Goal: Task Accomplishment & Management: Complete application form

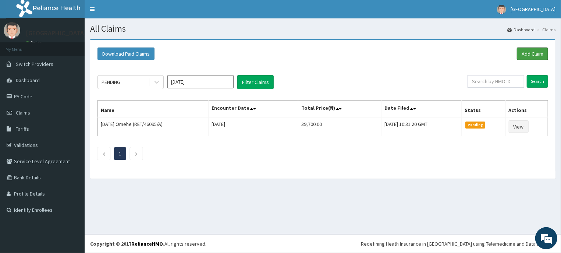
click at [529, 52] on link "Add Claim" at bounding box center [532, 53] width 31 height 13
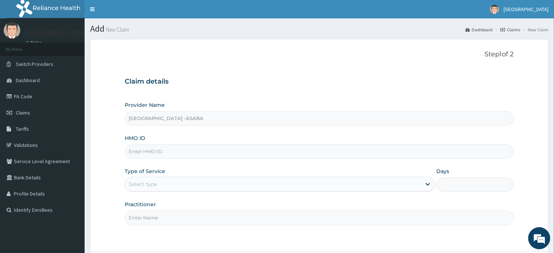
click at [219, 153] on input "HMO ID" at bounding box center [319, 151] width 389 height 14
click at [212, 152] on input "HMO ID" at bounding box center [319, 151] width 389 height 14
type input "NLM/10013/A"
click at [252, 185] on div "Select type" at bounding box center [273, 184] width 296 height 12
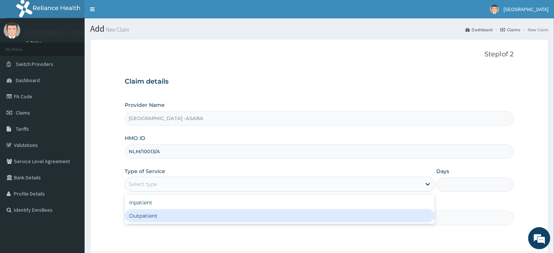
click at [264, 216] on div "Outpatient" at bounding box center [280, 215] width 310 height 13
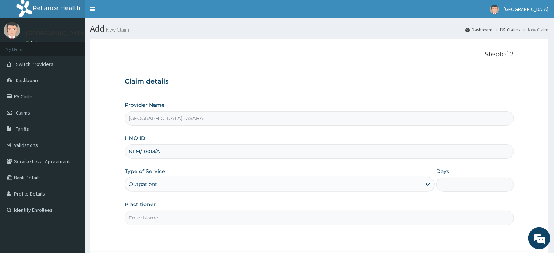
type input "1"
click at [264, 216] on input "Practitioner" at bounding box center [319, 217] width 389 height 14
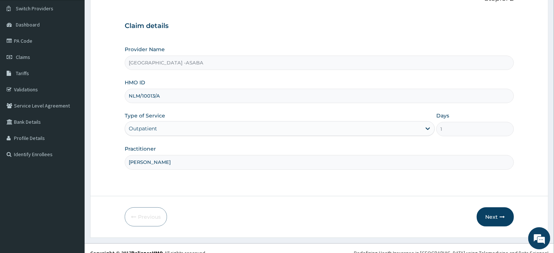
scroll to position [64, 0]
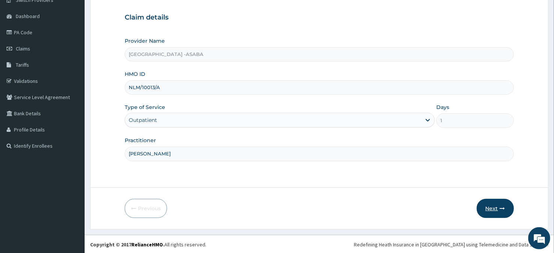
type input "DR BRUNO"
click at [488, 205] on button "Next" at bounding box center [494, 208] width 37 height 19
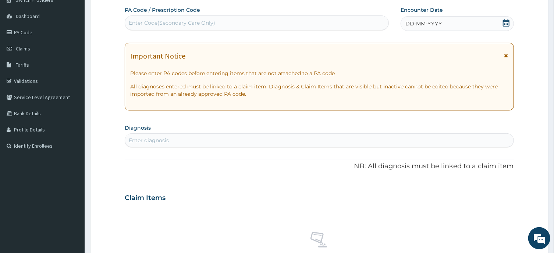
click at [299, 23] on div "Enter Code(Secondary Care Only)" at bounding box center [256, 23] width 263 height 12
type input "PA/DBD65F"
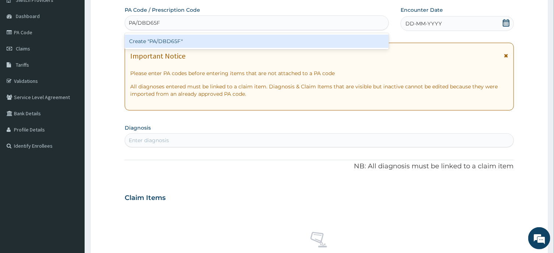
click at [286, 41] on div "Create "PA/DBD65F"" at bounding box center [257, 41] width 264 height 13
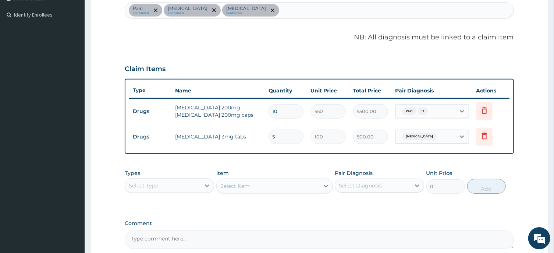
scroll to position [216, 0]
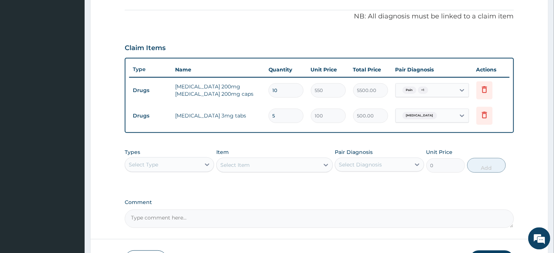
click at [181, 162] on div "Select Type" at bounding box center [162, 164] width 75 height 12
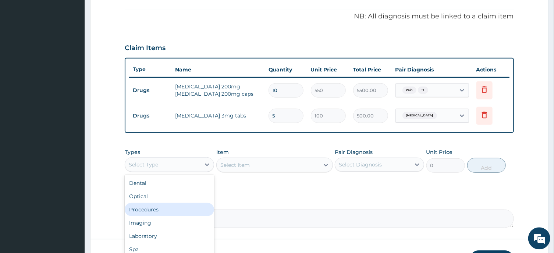
click at [154, 205] on div "Procedures" at bounding box center [169, 208] width 89 height 13
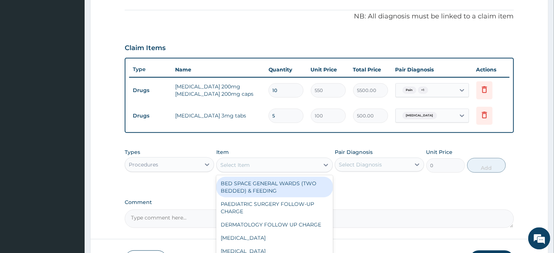
click at [282, 164] on div "Select Item" at bounding box center [268, 164] width 103 height 12
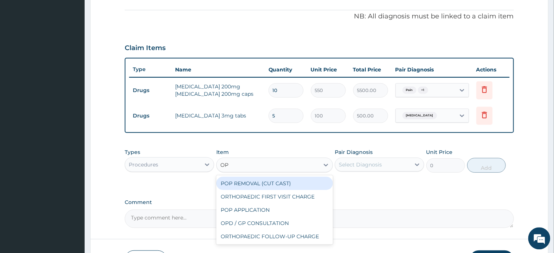
type input "OPD"
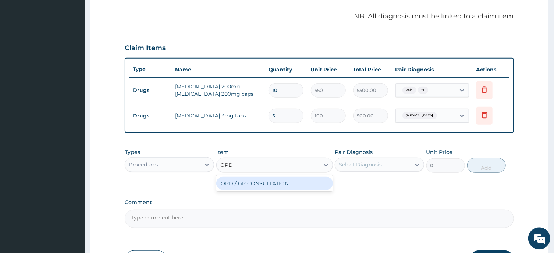
click at [290, 181] on div "OPD / GP CONSULTATION" at bounding box center [274, 182] width 117 height 13
type input "4000"
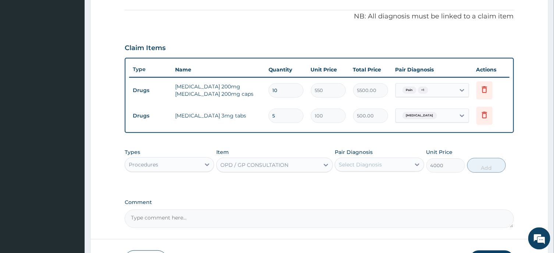
click at [383, 161] on div "Select Diagnosis" at bounding box center [372, 164] width 75 height 12
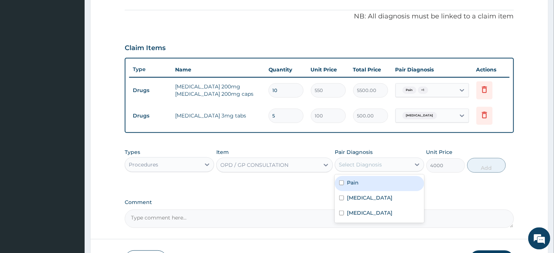
drag, startPoint x: 371, startPoint y: 183, endPoint x: 373, endPoint y: 194, distance: 10.9
click at [373, 194] on div "Pain Lumbar spondylosis Panic disorder" at bounding box center [379, 198] width 89 height 48
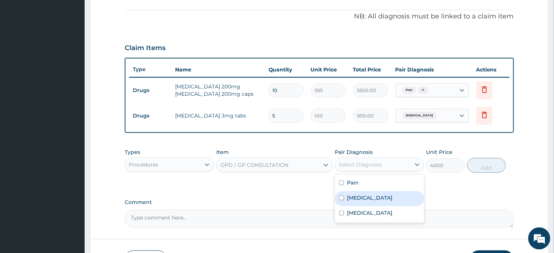
click at [373, 194] on label "Lumbar spondylosis" at bounding box center [370, 196] width 46 height 7
checkbox input "true"
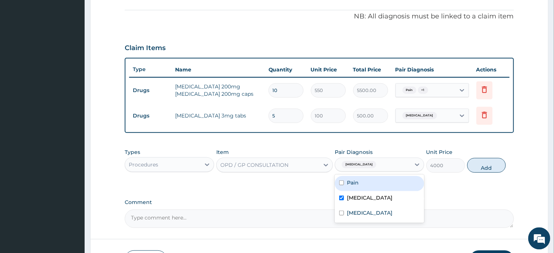
click at [377, 182] on div "Pain" at bounding box center [379, 182] width 89 height 15
checkbox input "true"
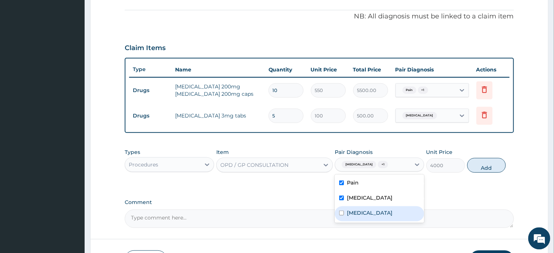
click at [387, 207] on div "Panic disorder" at bounding box center [379, 213] width 89 height 15
checkbox input "true"
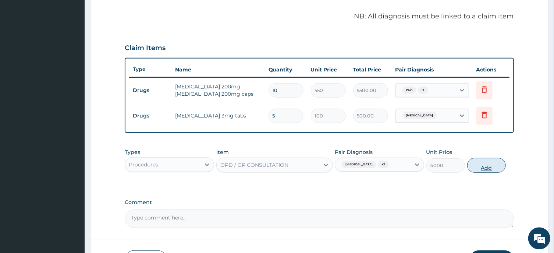
click at [490, 163] on button "Add" at bounding box center [486, 164] width 39 height 15
type input "0"
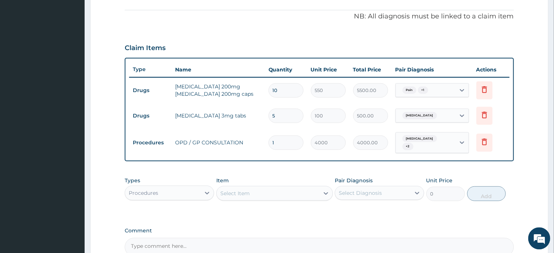
click at [196, 189] on div "Procedures" at bounding box center [162, 192] width 75 height 12
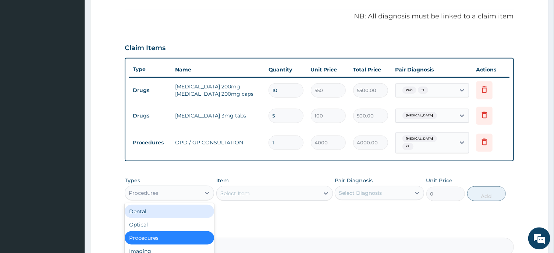
type input "DR"
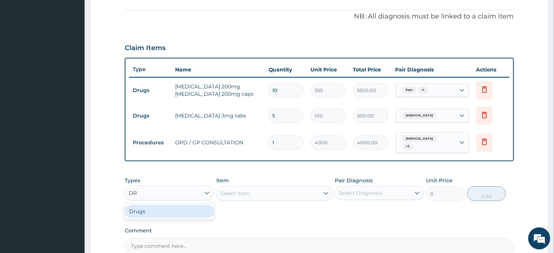
click at [179, 211] on div "Drugs" at bounding box center [169, 210] width 89 height 13
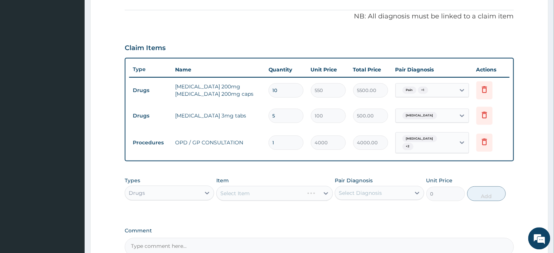
click at [288, 191] on div "Select Item" at bounding box center [274, 192] width 117 height 15
click at [296, 190] on div "Select Item" at bounding box center [268, 193] width 103 height 12
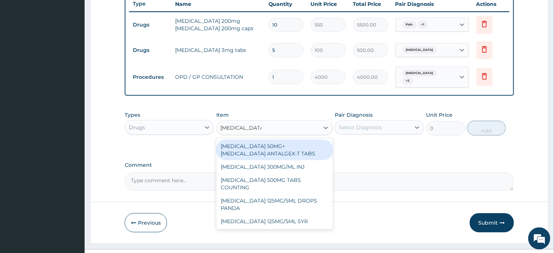
scroll to position [294, 0]
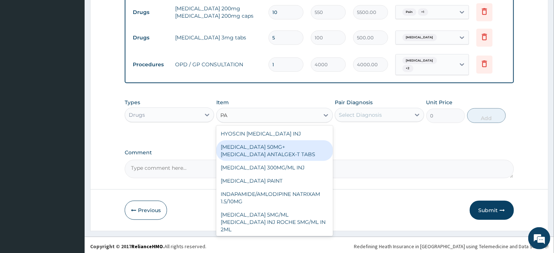
type input "P"
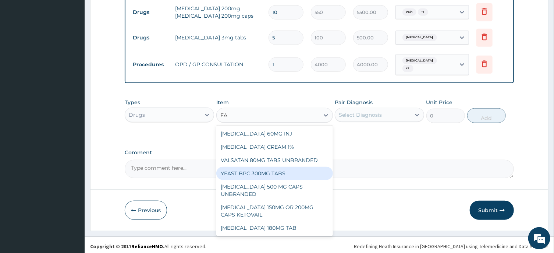
type input "E"
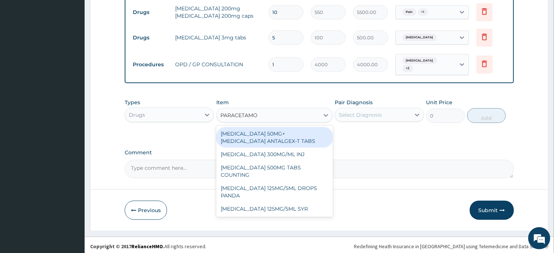
type input "PARACETAMOL"
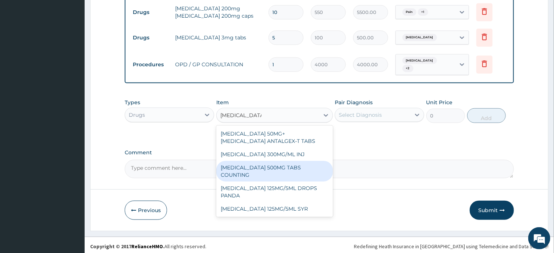
click at [282, 165] on div "PARACETAMOL 500MG TABS COUNTING" at bounding box center [274, 171] width 117 height 21
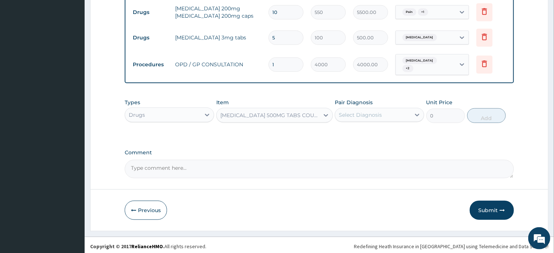
type input "10"
click at [379, 117] on div "Select Diagnosis" at bounding box center [360, 114] width 43 height 7
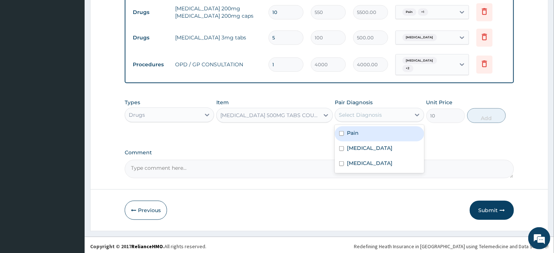
click at [364, 133] on div "Pain" at bounding box center [379, 133] width 89 height 15
checkbox input "true"
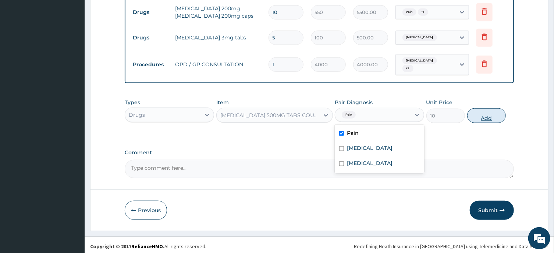
click at [475, 114] on button "Add" at bounding box center [486, 115] width 39 height 15
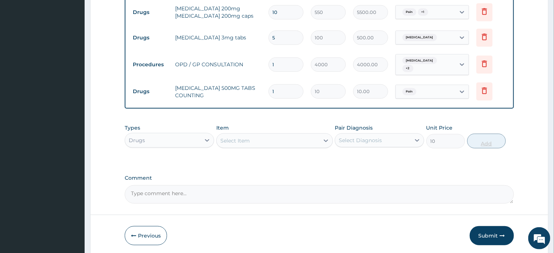
type input "0"
click at [286, 88] on input "1" at bounding box center [285, 91] width 35 height 14
type input "0.00"
type input "3"
type input "30.00"
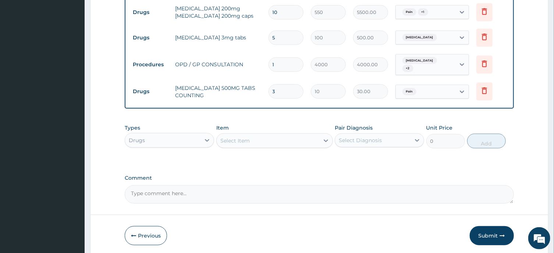
type input "30"
type input "300.00"
type input "30"
click at [489, 229] on button "Submit" at bounding box center [491, 235] width 44 height 19
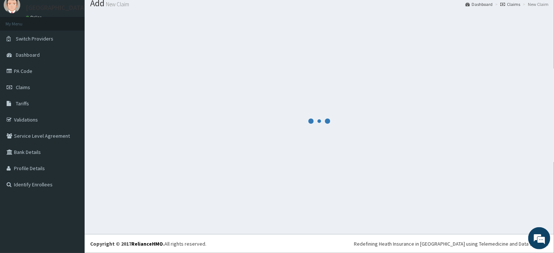
scroll to position [25, 0]
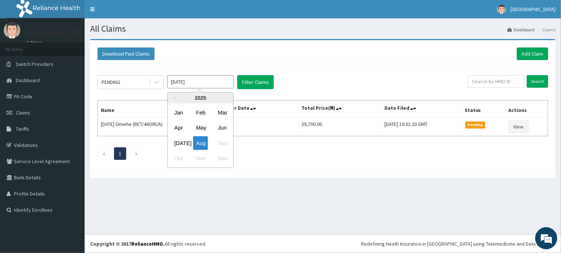
click at [207, 84] on input "[DATE]" at bounding box center [200, 81] width 66 height 13
click at [201, 125] on div "May" at bounding box center [200, 128] width 15 height 14
type input "May 2025"
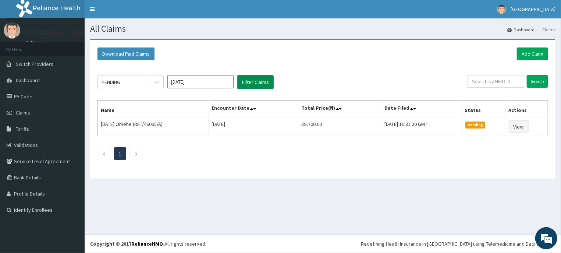
click at [265, 76] on button "Filter Claims" at bounding box center [255, 82] width 36 height 14
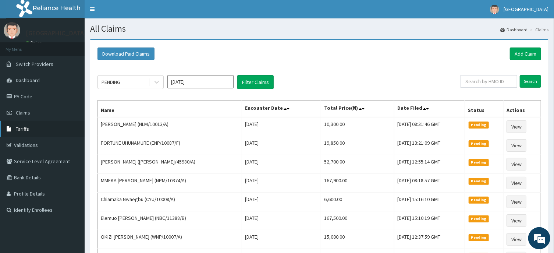
click at [22, 127] on span "Tariffs" at bounding box center [22, 128] width 13 height 7
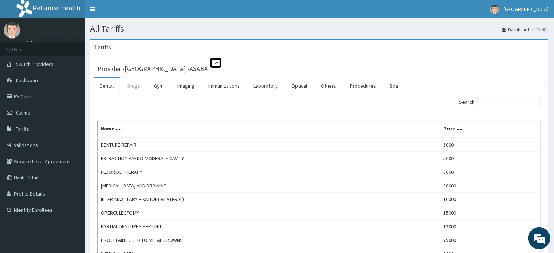
click at [131, 84] on link "Drugs" at bounding box center [133, 85] width 25 height 15
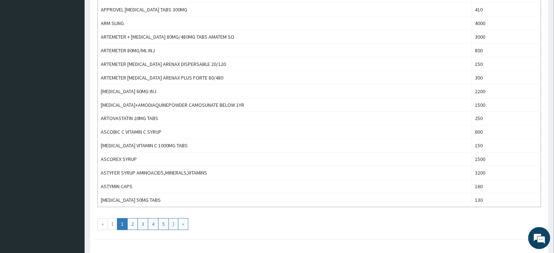
scroll to position [631, 0]
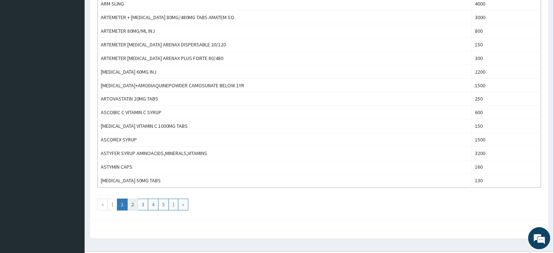
click at [134, 206] on link "2" at bounding box center [132, 205] width 11 height 12
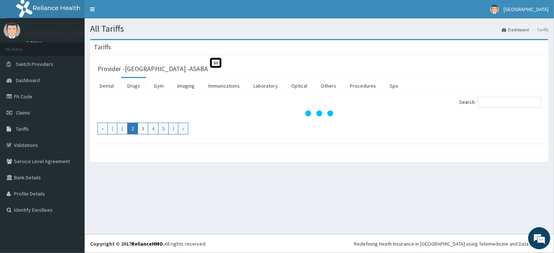
scroll to position [0, 0]
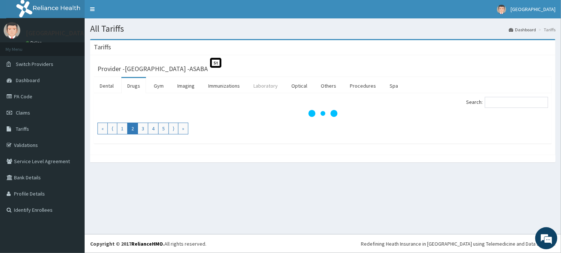
click at [266, 86] on link "Laboratory" at bounding box center [265, 85] width 36 height 15
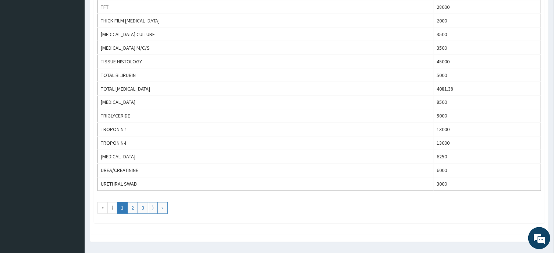
scroll to position [631, 0]
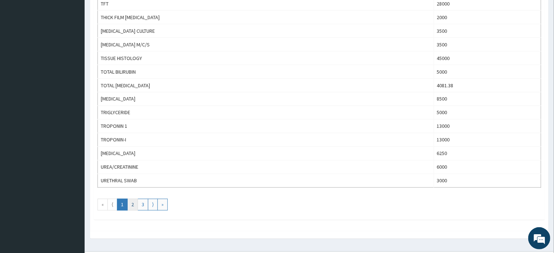
click at [133, 208] on link "2" at bounding box center [132, 205] width 11 height 12
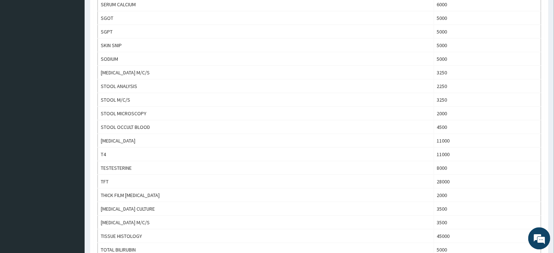
scroll to position [473, 0]
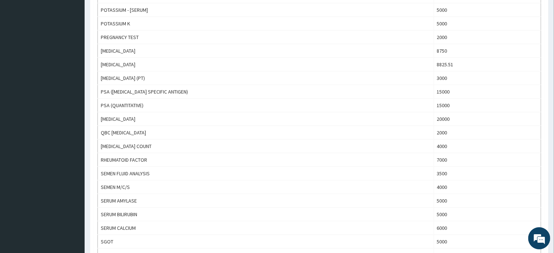
scroll to position [3, 0]
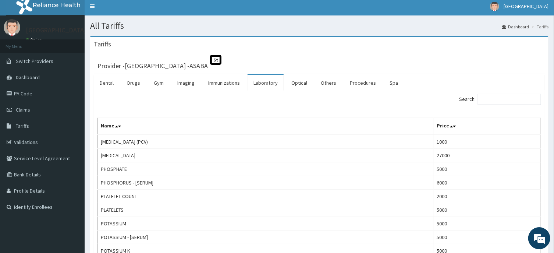
click at [509, 99] on input "Search:" at bounding box center [509, 99] width 63 height 11
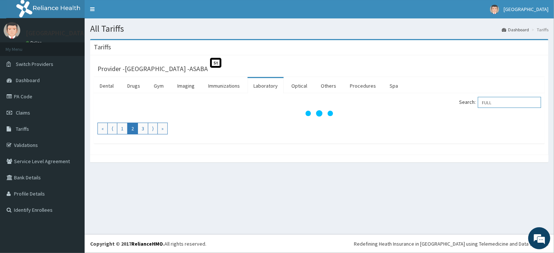
scroll to position [0, 0]
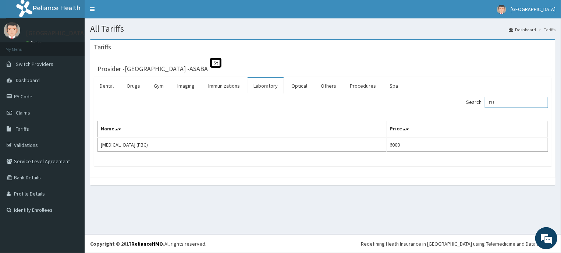
type input "F"
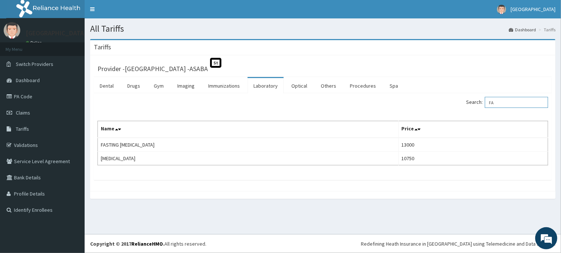
type input "F"
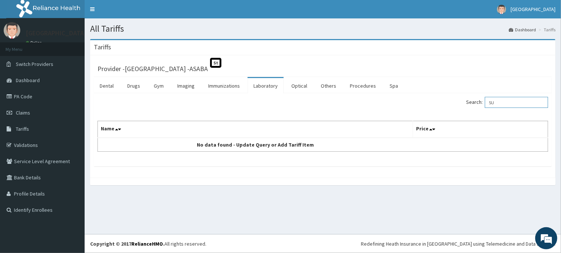
type input "S"
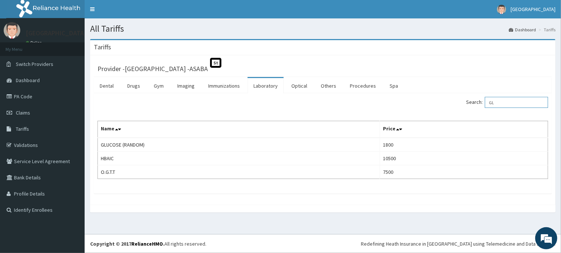
type input "G"
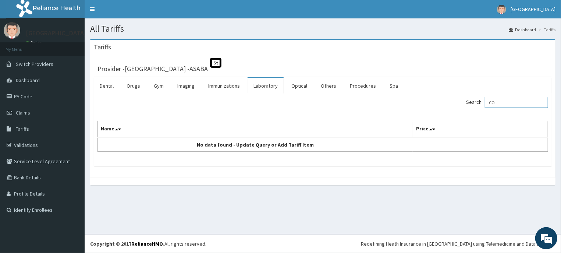
type input "C"
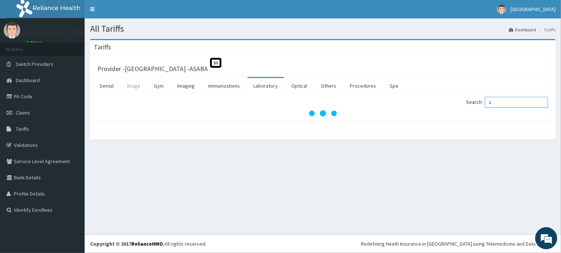
type input "A"
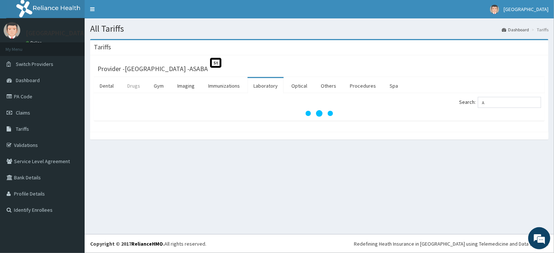
click at [138, 85] on link "Drugs" at bounding box center [133, 85] width 25 height 15
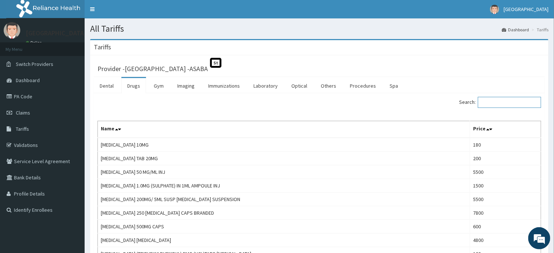
click at [495, 103] on input "Search:" at bounding box center [509, 102] width 63 height 11
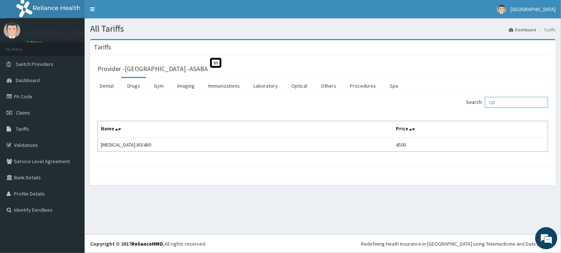
type input "C"
type input "AMATEM"
click at [225, 81] on link "Immunizations" at bounding box center [223, 85] width 43 height 15
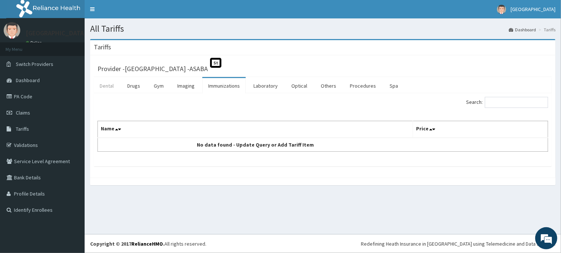
click at [111, 83] on link "Dental" at bounding box center [107, 85] width 26 height 15
click at [132, 85] on link "Drugs" at bounding box center [133, 85] width 25 height 15
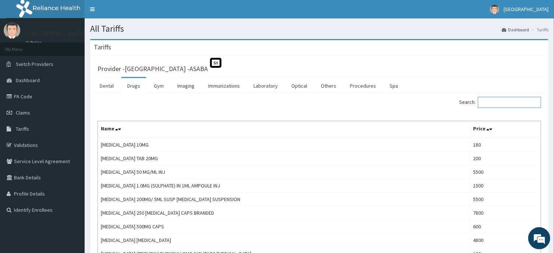
click at [501, 100] on input "Search:" at bounding box center [509, 102] width 63 height 11
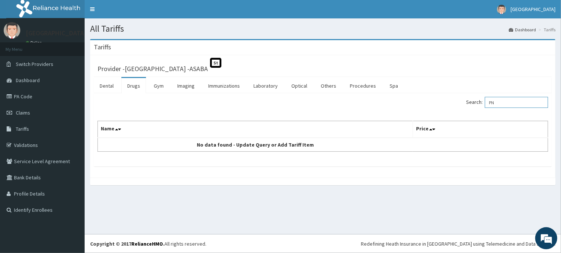
type input "P"
type input "M"
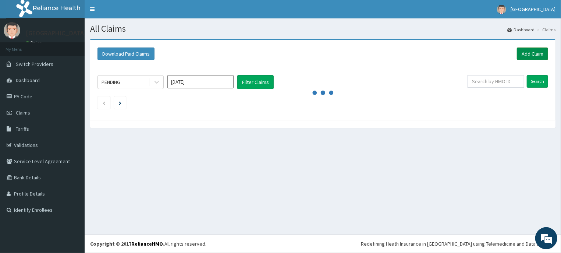
click at [536, 49] on link "Add Claim" at bounding box center [532, 53] width 31 height 13
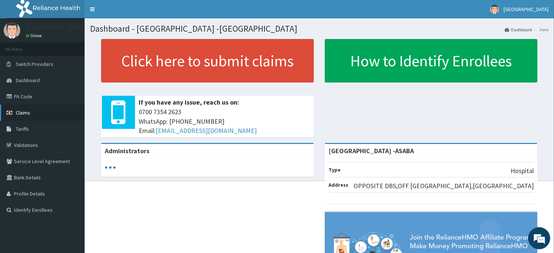
click at [33, 111] on link "Claims" at bounding box center [42, 112] width 85 height 16
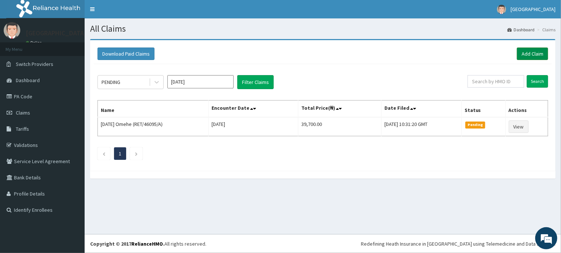
click at [538, 52] on link "Add Claim" at bounding box center [532, 53] width 31 height 13
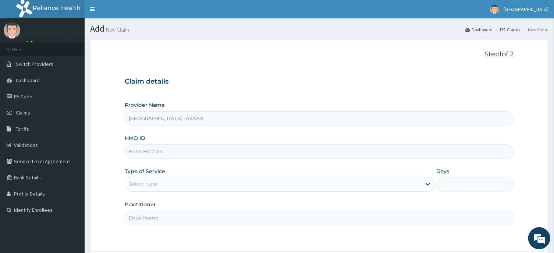
click at [332, 153] on input "HMO ID" at bounding box center [319, 151] width 389 height 14
type input "GBF/10009/B"
click at [404, 184] on div "Select type" at bounding box center [273, 184] width 296 height 12
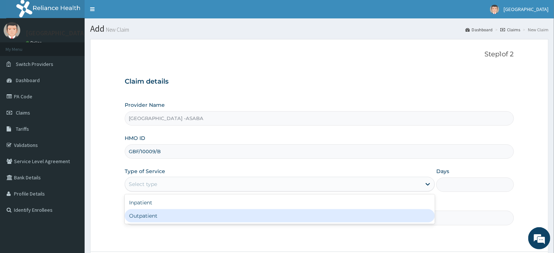
click at [321, 215] on div "Outpatient" at bounding box center [280, 215] width 310 height 13
type input "1"
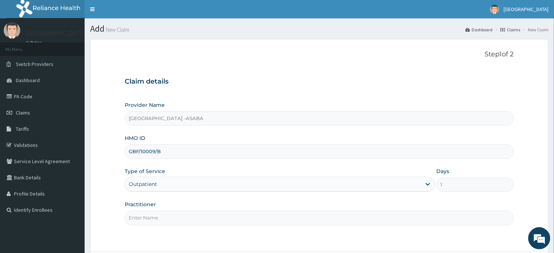
click at [379, 221] on input "Practitioner" at bounding box center [319, 217] width 389 height 14
type input "DR BRUNO"
click at [546, 97] on form "Step 1 of 2 Claim details Provider Name St Lukes Hospital -ASABA HMO ID GBF/100…" at bounding box center [319, 166] width 458 height 254
click at [538, 103] on form "Step 1 of 2 Claim details Provider Name St Lukes Hospital -ASABA HMO ID GBF/100…" at bounding box center [319, 166] width 458 height 254
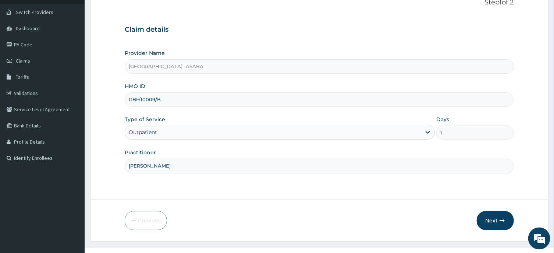
scroll to position [65, 0]
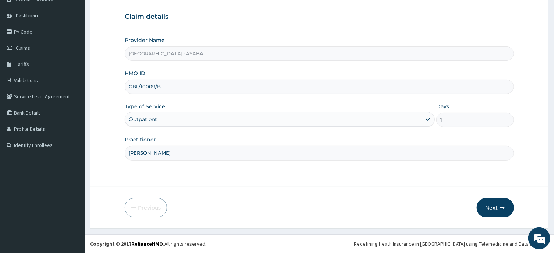
click at [494, 204] on button "Next" at bounding box center [494, 207] width 37 height 19
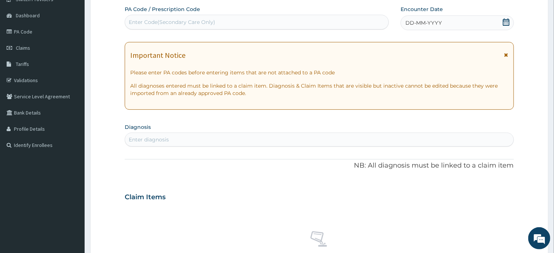
click at [458, 21] on div "DD-MM-YYYY" at bounding box center [456, 22] width 113 height 15
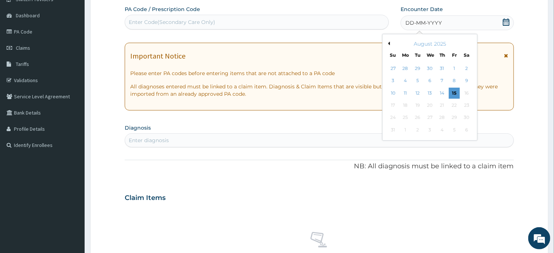
click at [388, 43] on button "Previous Month" at bounding box center [388, 44] width 4 height 4
click at [416, 116] on div "27" at bounding box center [417, 117] width 11 height 11
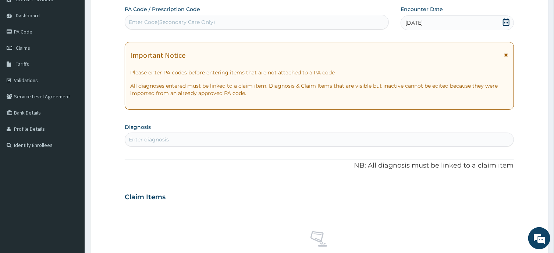
click at [254, 139] on div "Enter diagnosis" at bounding box center [319, 139] width 388 height 12
type input "MALARIA"
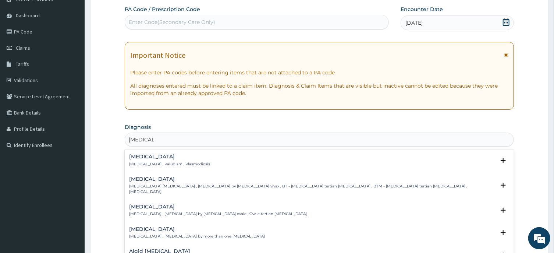
click at [141, 159] on h4 "Malaria" at bounding box center [169, 157] width 81 height 6
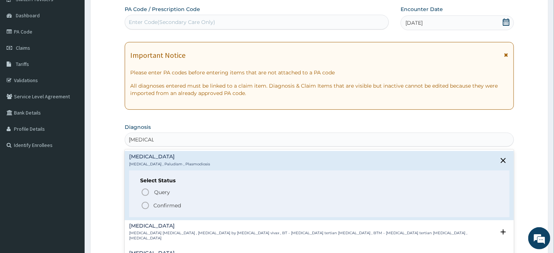
click at [143, 204] on icon "status option filled" at bounding box center [145, 205] width 9 height 9
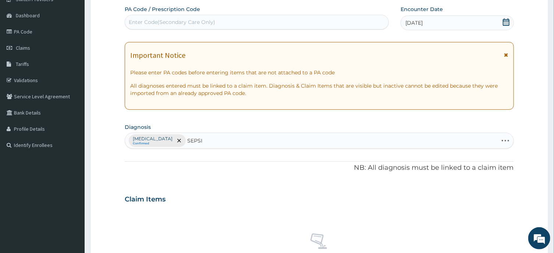
type input "SEPSIS"
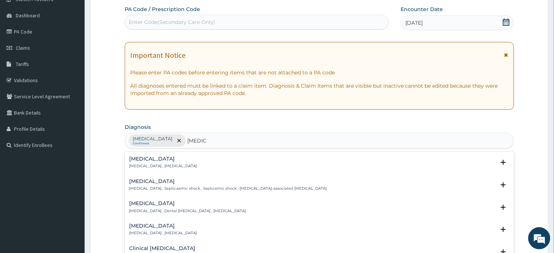
click at [140, 159] on h4 "Sepsis" at bounding box center [163, 159] width 68 height 6
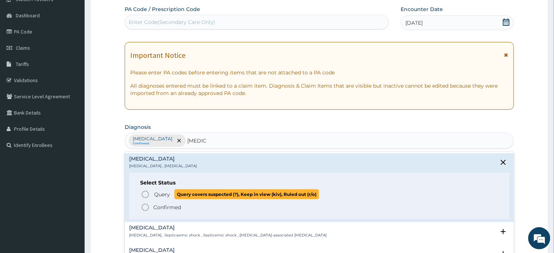
click at [142, 192] on circle "status option query" at bounding box center [145, 194] width 7 height 7
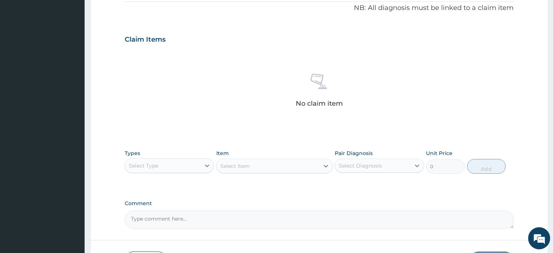
scroll to position [278, 0]
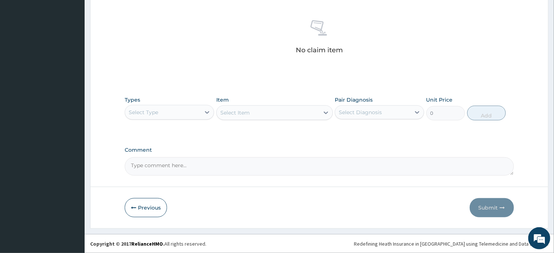
click at [188, 111] on div "Select Type" at bounding box center [162, 112] width 75 height 12
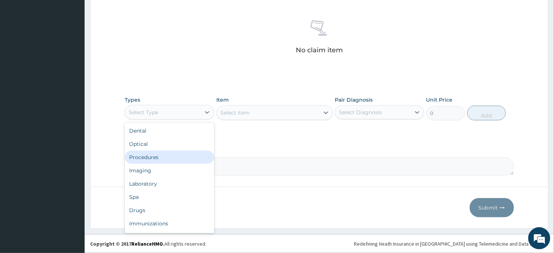
click at [158, 158] on div "Procedures" at bounding box center [169, 156] width 89 height 13
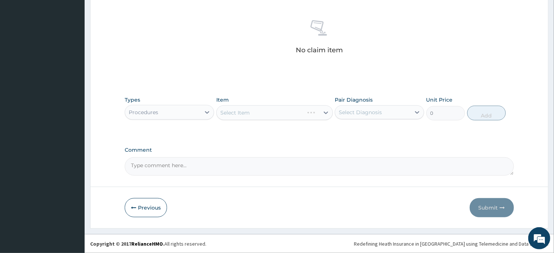
click at [289, 111] on div "Select Item" at bounding box center [274, 112] width 117 height 15
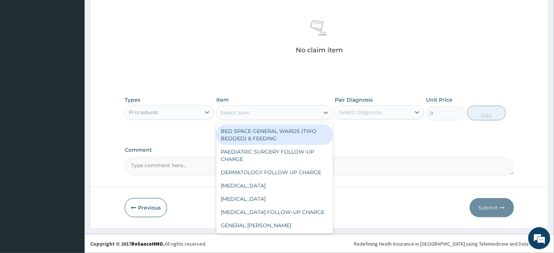
click at [276, 115] on div "Select Item" at bounding box center [268, 113] width 103 height 12
type input "OPD"
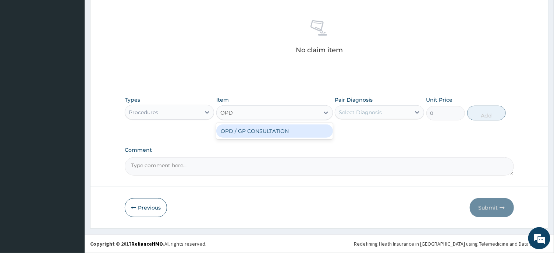
click at [278, 125] on div "OPD / GP CONSULTATION" at bounding box center [274, 130] width 117 height 13
type input "4000"
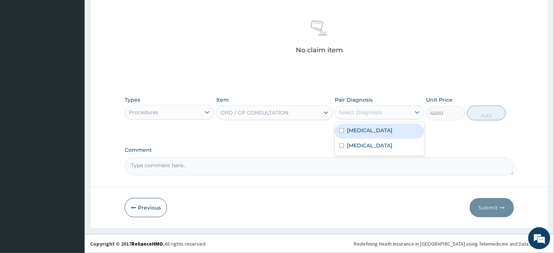
click at [398, 110] on div "Select Diagnosis" at bounding box center [372, 112] width 75 height 12
click at [375, 136] on div "Malaria" at bounding box center [379, 131] width 89 height 15
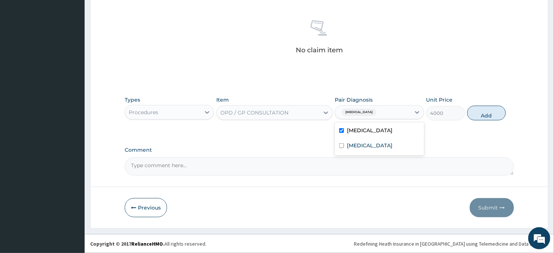
checkbox input "true"
click at [490, 110] on button "Add" at bounding box center [486, 113] width 39 height 15
type input "0"
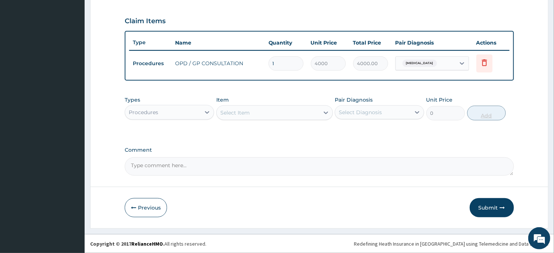
scroll to position [242, 0]
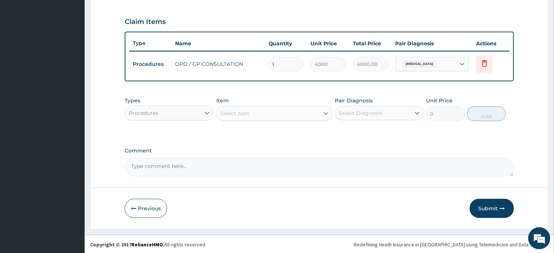
click at [176, 112] on div "Procedures" at bounding box center [162, 113] width 75 height 12
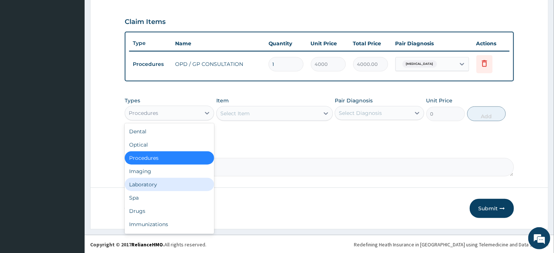
click at [154, 186] on div "Laboratory" at bounding box center [169, 184] width 89 height 13
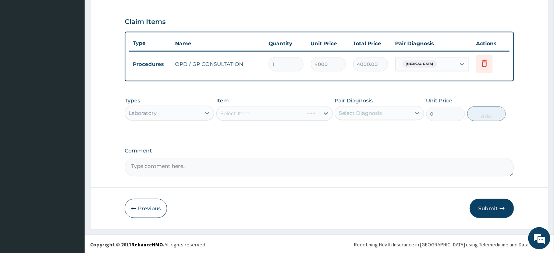
click at [288, 115] on div "Select Item" at bounding box center [274, 113] width 117 height 15
click at [288, 112] on div "Select Item" at bounding box center [268, 113] width 103 height 12
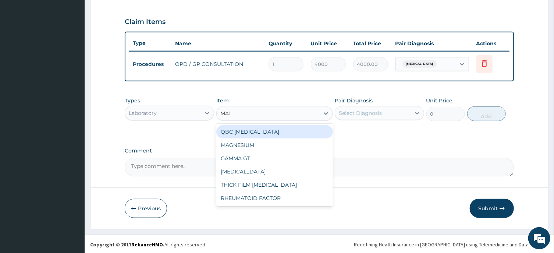
type input "MALA"
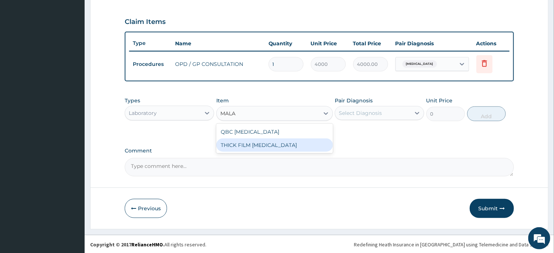
click at [298, 146] on div "THICK FILM MALARIA" at bounding box center [274, 144] width 117 height 13
type input "2000"
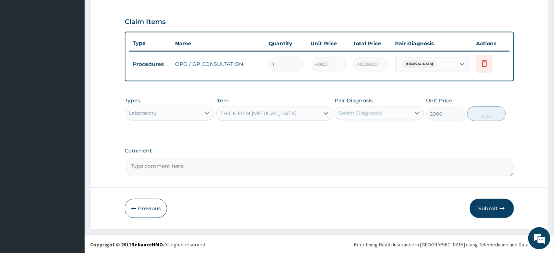
click at [398, 112] on div "Select Diagnosis" at bounding box center [372, 113] width 75 height 12
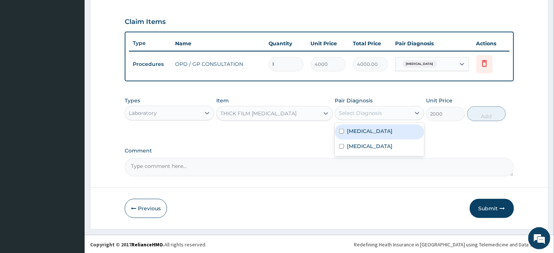
click at [387, 134] on div "Malaria" at bounding box center [379, 131] width 89 height 15
checkbox input "true"
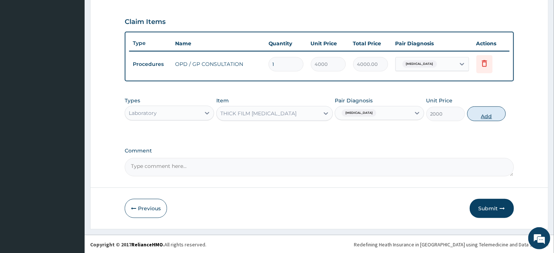
click at [480, 107] on button "Add" at bounding box center [486, 113] width 39 height 15
type input "0"
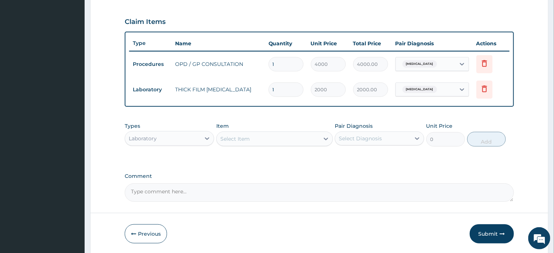
click at [264, 141] on div "Select Item" at bounding box center [268, 139] width 103 height 12
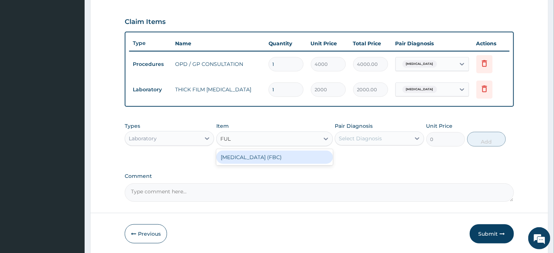
type input "FULL"
click at [268, 153] on div "FULL BLOOD COUNT (FBC)" at bounding box center [274, 156] width 117 height 13
type input "6000"
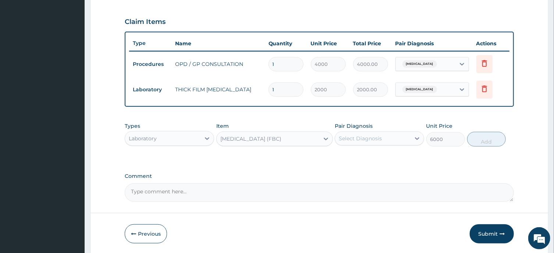
click at [384, 138] on div "Select Diagnosis" at bounding box center [372, 138] width 75 height 12
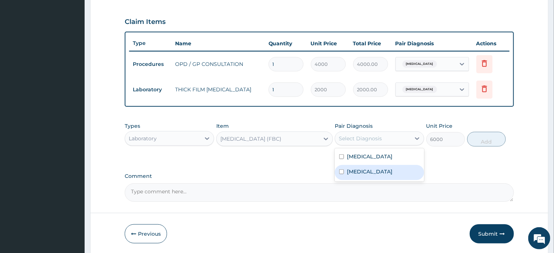
click at [388, 172] on div "Sepsis" at bounding box center [379, 172] width 89 height 15
checkbox input "true"
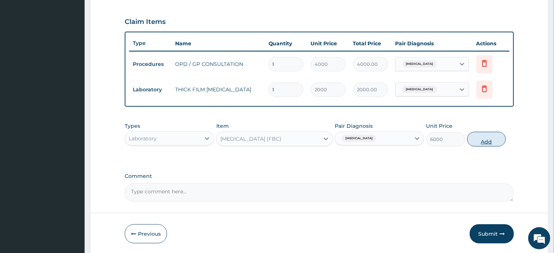
click at [471, 135] on button "Add" at bounding box center [486, 139] width 39 height 15
type input "0"
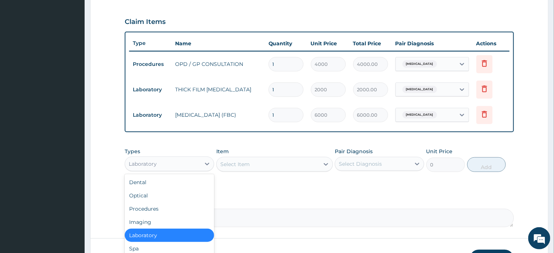
click at [188, 159] on div "Laboratory" at bounding box center [162, 164] width 75 height 12
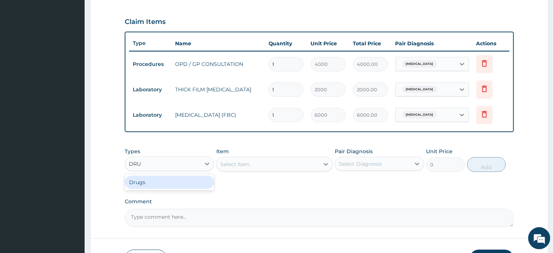
type input "DRUG"
click at [193, 181] on div "Drugs" at bounding box center [169, 181] width 89 height 13
click at [268, 160] on div "Select Item" at bounding box center [274, 164] width 117 height 15
click at [280, 161] on div "Select Item" at bounding box center [268, 164] width 103 height 12
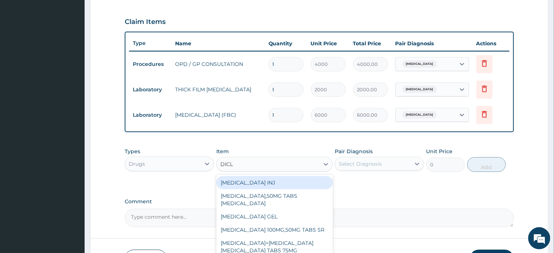
type input "DICLO"
click at [285, 184] on div "DICLOFENAC INJ" at bounding box center [274, 182] width 117 height 13
type input "300"
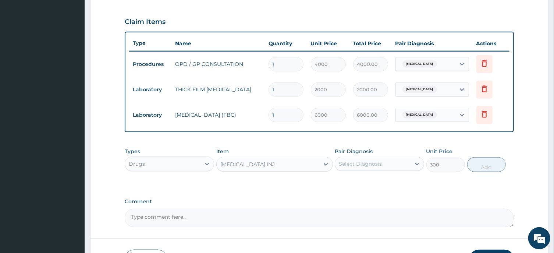
click at [388, 162] on div "Select Diagnosis" at bounding box center [372, 164] width 75 height 12
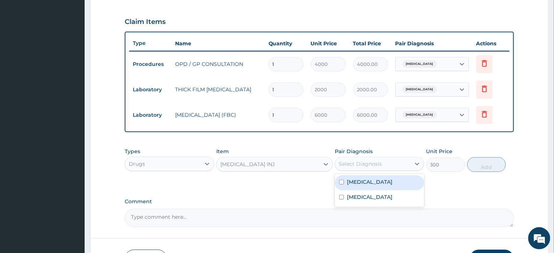
click at [381, 180] on div "Malaria" at bounding box center [379, 182] width 89 height 15
checkbox input "true"
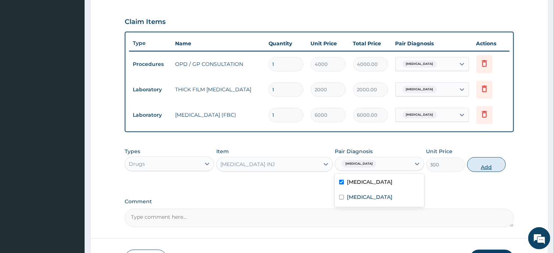
click at [489, 161] on button "Add" at bounding box center [486, 164] width 39 height 15
type input "0"
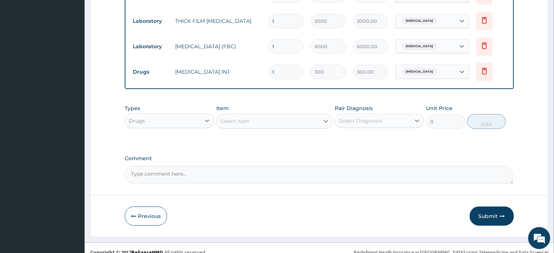
scroll to position [318, 0]
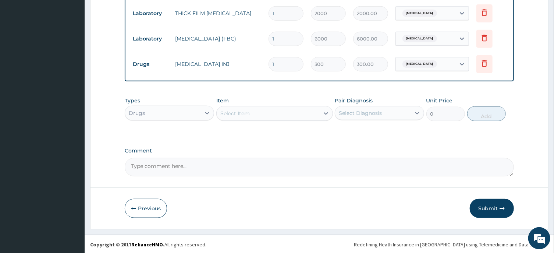
click at [285, 113] on div "Select Item" at bounding box center [268, 113] width 103 height 12
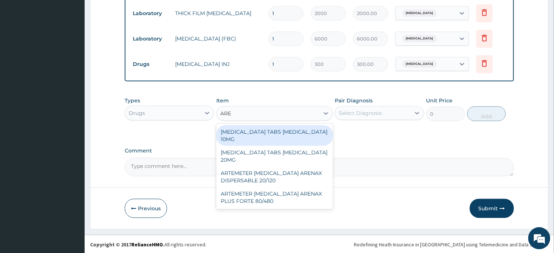
type input "AREN"
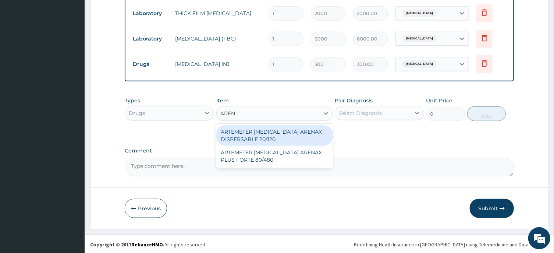
click at [306, 132] on div "ARTEMETER LUMEFANTRINE ARENAX DISPERSABLE 20/120" at bounding box center [274, 135] width 117 height 21
type input "150"
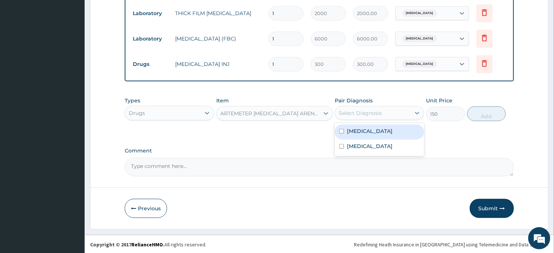
click at [367, 115] on div "Select Diagnosis" at bounding box center [360, 112] width 43 height 7
click at [375, 133] on div "Malaria" at bounding box center [379, 131] width 89 height 15
checkbox input "true"
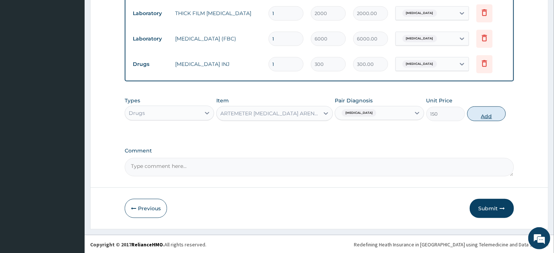
click at [478, 111] on button "Add" at bounding box center [486, 113] width 39 height 15
type input "0"
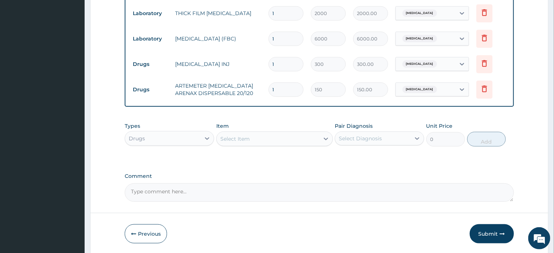
click at [282, 88] on input "1" at bounding box center [285, 89] width 35 height 14
type input "0.00"
type input "9"
type input "1350.00"
type input "9"
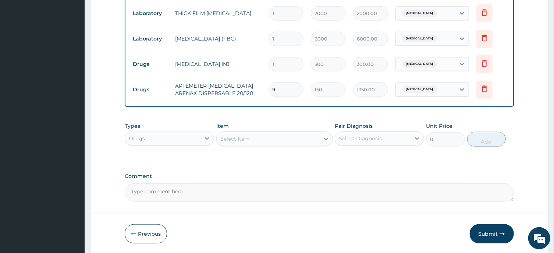
click at [259, 139] on div "Select Item" at bounding box center [268, 139] width 103 height 12
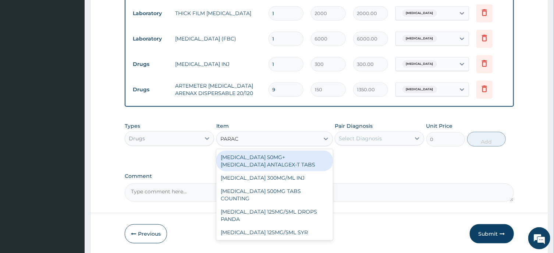
type input "PARACE"
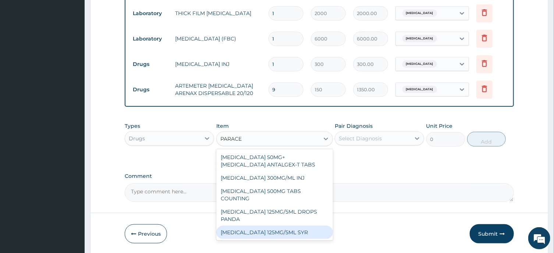
click at [289, 226] on div "PARACETAMOL 125MG/5ML SYR" at bounding box center [274, 231] width 117 height 13
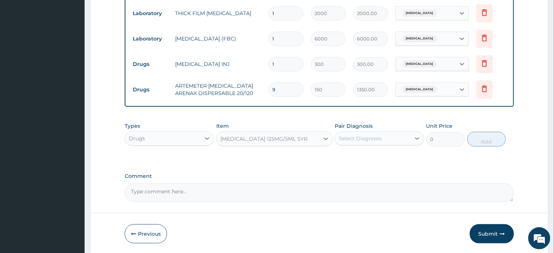
type input "600"
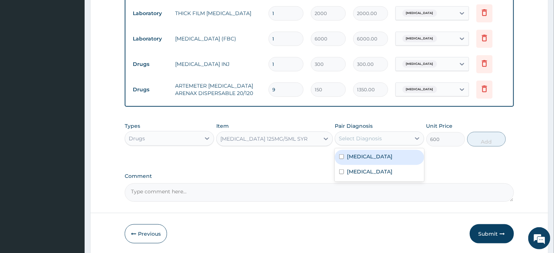
click at [398, 136] on div "Select Diagnosis" at bounding box center [372, 138] width 75 height 12
click at [394, 156] on div "Malaria" at bounding box center [379, 157] width 89 height 15
checkbox input "true"
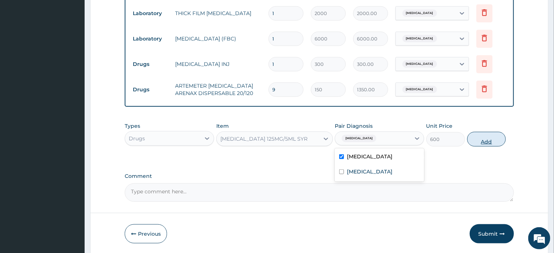
click at [482, 132] on button "Add" at bounding box center [486, 139] width 39 height 15
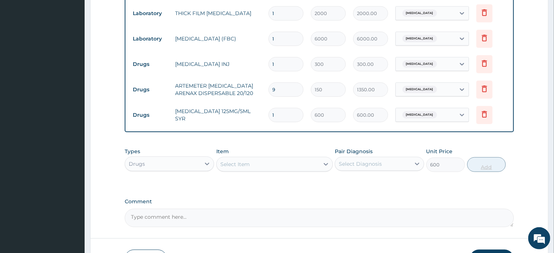
type input "0"
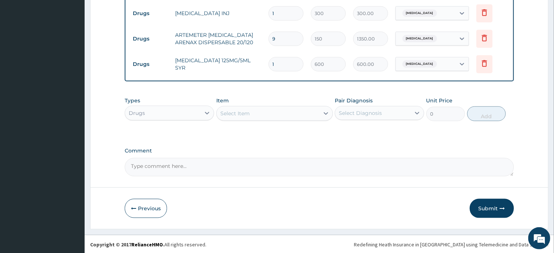
click at [294, 110] on div "Select Item" at bounding box center [268, 113] width 103 height 12
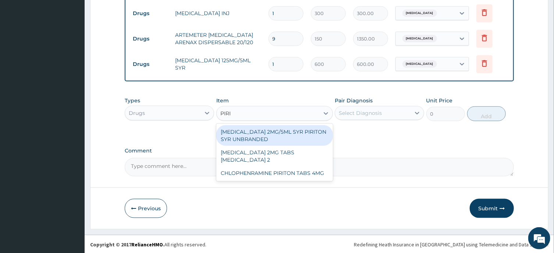
type input "PIRIT"
click at [308, 138] on div "CHLORPHENIRAMINE 2MG/5ML SYR PIRITON SYR UNBRANDED" at bounding box center [274, 135] width 117 height 21
type input "600"
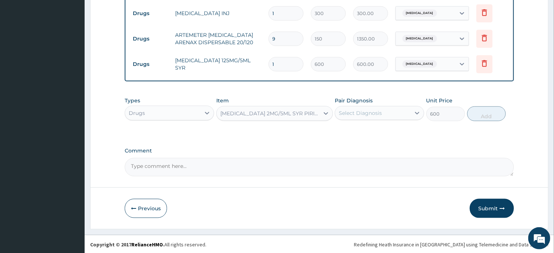
click at [300, 110] on div "CHLORPHENIRAMINE 2MG/5ML SYR PIRITON SYR UNBRANDED" at bounding box center [270, 113] width 100 height 7
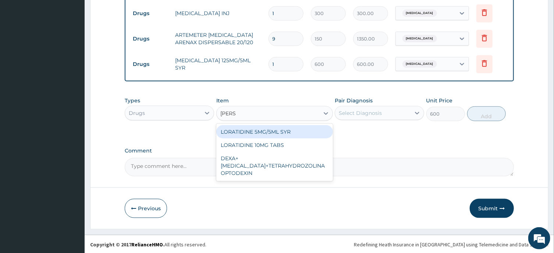
scroll to position [0, 0]
type input "LORAT"
click at [306, 127] on div "LORATIDINE 5MG/5ML SYR" at bounding box center [274, 131] width 117 height 13
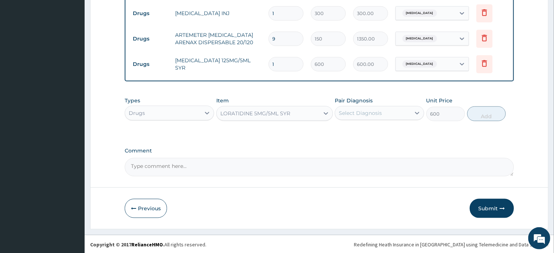
type input "1200"
click at [383, 113] on div "Select Diagnosis" at bounding box center [372, 113] width 75 height 12
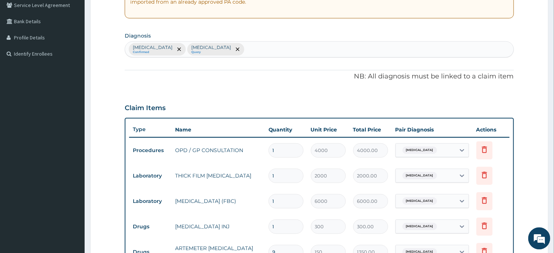
scroll to position [129, 0]
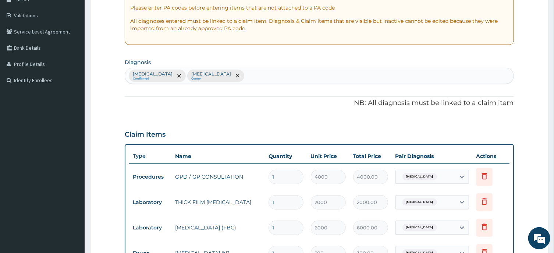
click at [309, 74] on div "Malaria Confirmed Sepsis Query" at bounding box center [319, 75] width 388 height 15
type input "RHINITIS"
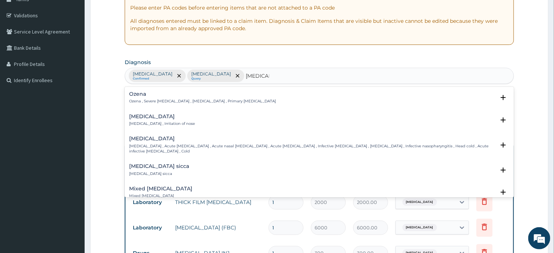
click at [143, 117] on h4 "Rhinitis" at bounding box center [162, 117] width 66 height 6
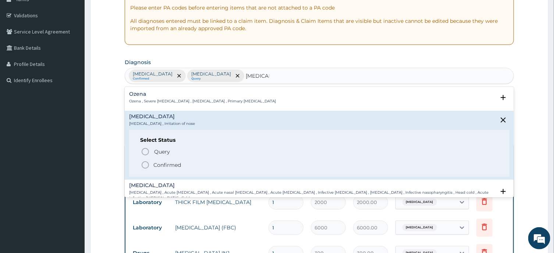
click at [144, 165] on icon "status option filled" at bounding box center [145, 164] width 9 height 9
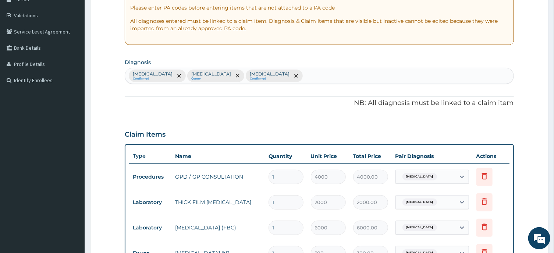
scroll to position [369, 0]
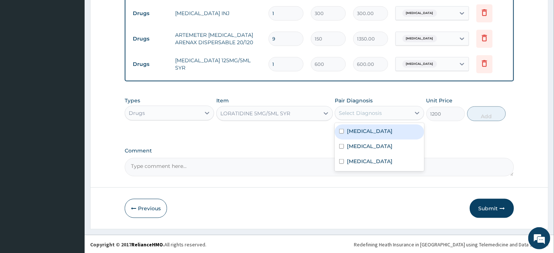
click at [405, 114] on div "Select Diagnosis" at bounding box center [372, 113] width 75 height 12
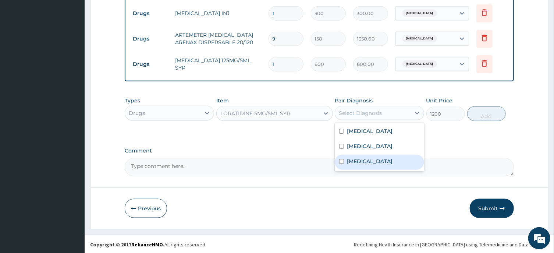
click at [374, 158] on div "Rhinitis" at bounding box center [379, 161] width 89 height 15
checkbox input "true"
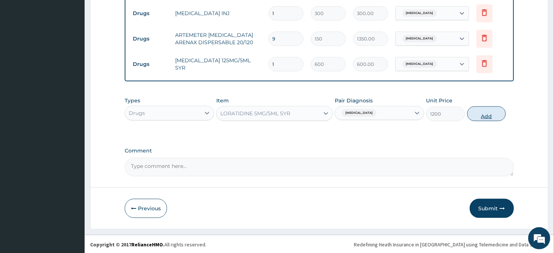
click at [483, 112] on button "Add" at bounding box center [486, 113] width 39 height 15
type input "0"
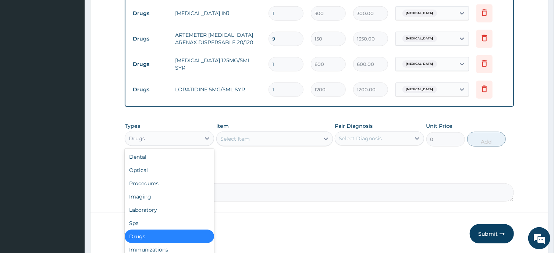
click at [194, 138] on div "Drugs" at bounding box center [162, 138] width 75 height 12
click at [263, 138] on div "Select Item" at bounding box center [268, 139] width 103 height 12
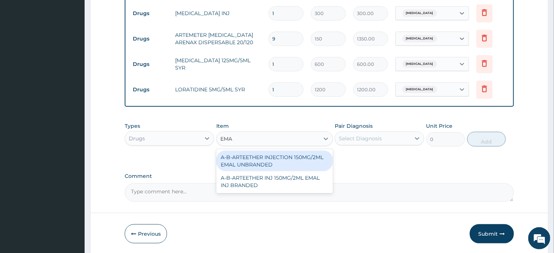
type input "EMAL"
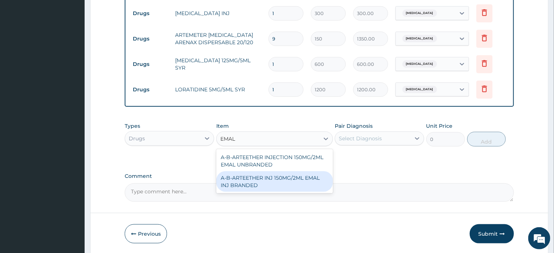
click at [278, 174] on div "A-B-ARTEETHER INJ 150MG/2ML EMAL INJ BRANDED" at bounding box center [274, 181] width 117 height 21
type input "2000"
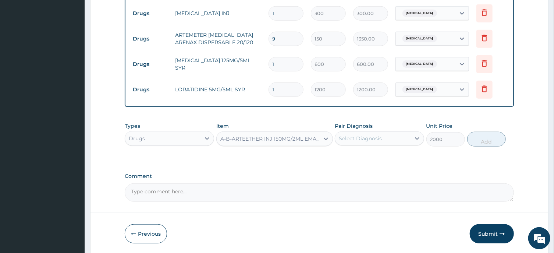
click at [369, 140] on div "Select Diagnosis" at bounding box center [360, 138] width 43 height 7
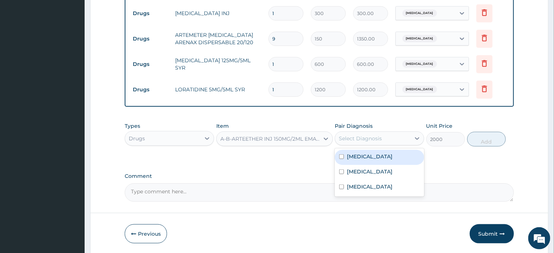
click at [364, 155] on label "Malaria" at bounding box center [370, 156] width 46 height 7
checkbox input "true"
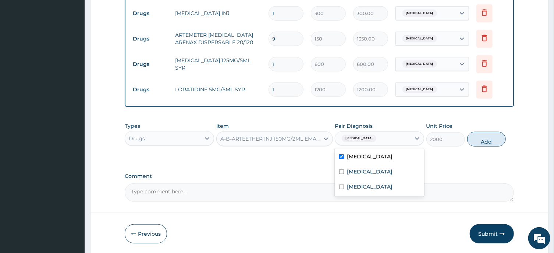
click at [490, 140] on button "Add" at bounding box center [486, 139] width 39 height 15
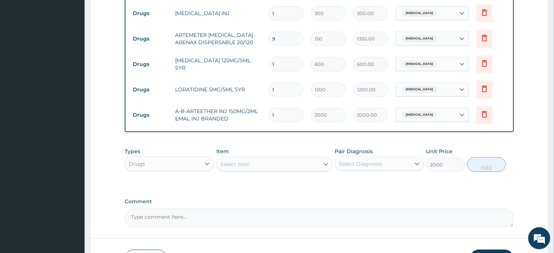
type input "0"
click at [288, 110] on input "1" at bounding box center [285, 115] width 35 height 14
type input "0.00"
type input "6"
type input "12000.00"
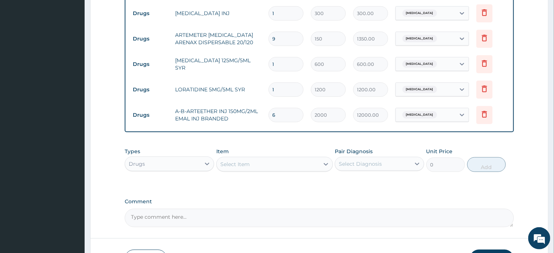
type input "0.00"
type input "3"
type input "6000.00"
type input "3"
click at [297, 165] on div "Select Item" at bounding box center [268, 164] width 103 height 12
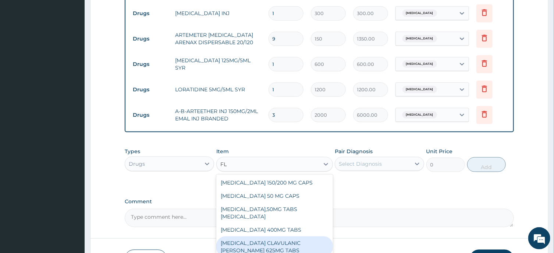
type input "F"
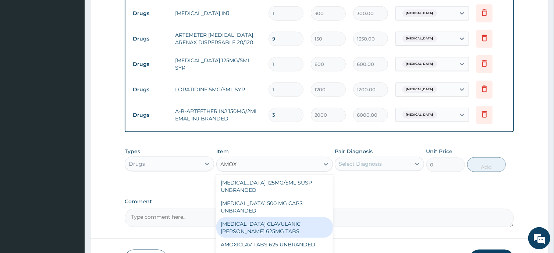
type input "AMOXI"
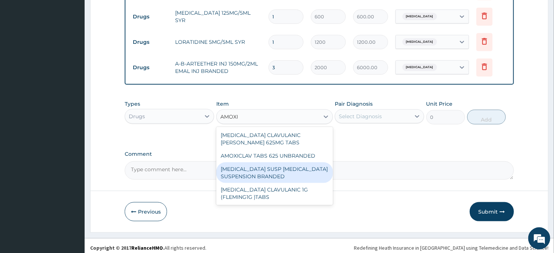
scroll to position [419, 0]
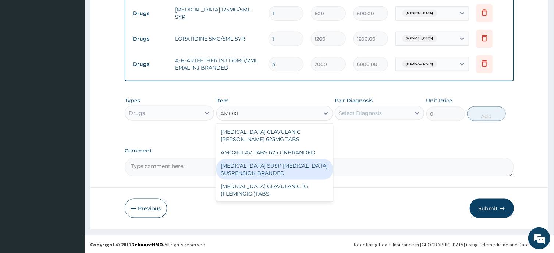
click at [248, 167] on div "AMOXICILLIN SUSP AMOXIL SUSPENSION BRANDED" at bounding box center [274, 169] width 117 height 21
type input "4000"
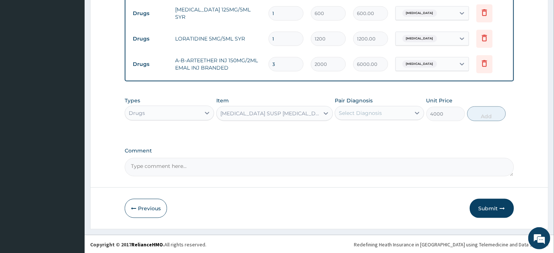
click at [300, 112] on div "AMOXICILLIN SUSP AMOXIL SUSPENSION BRANDED" at bounding box center [270, 113] width 100 height 7
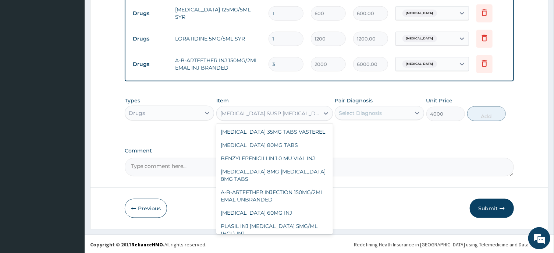
scroll to position [4188, 0]
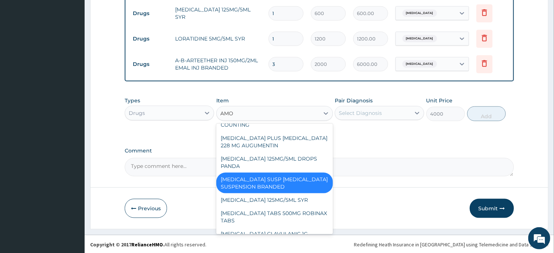
type input "AMOX"
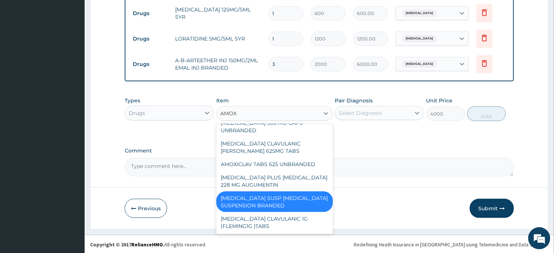
scroll to position [29, 0]
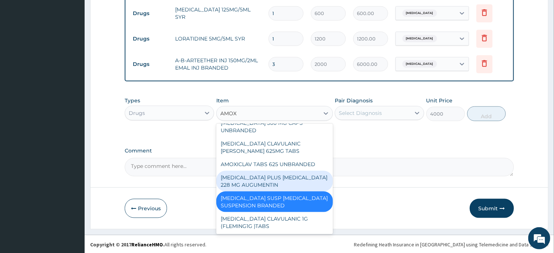
click at [265, 179] on div "AMOXYCILLIN PLUS CLAVULANIC ACID 228 MG AUGUMENTIN" at bounding box center [274, 181] width 117 height 21
type input "10000"
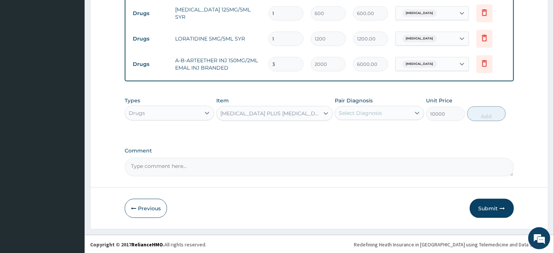
click at [316, 111] on div "AMOXYCILLIN PLUS CLAVULANIC ACID 228 MG AUGUMENTIN" at bounding box center [270, 113] width 100 height 7
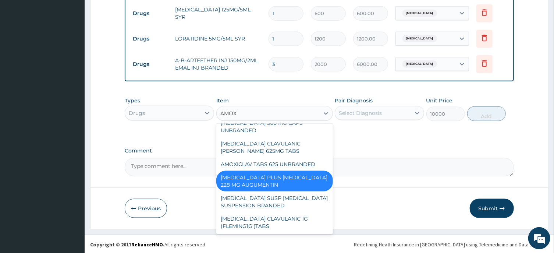
scroll to position [0, 0]
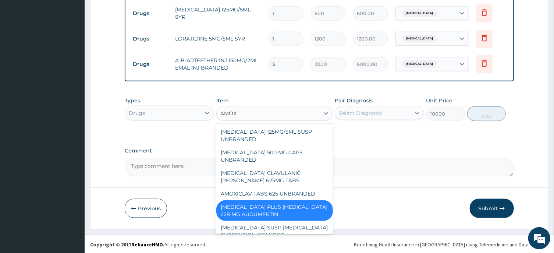
type input "AMOXI"
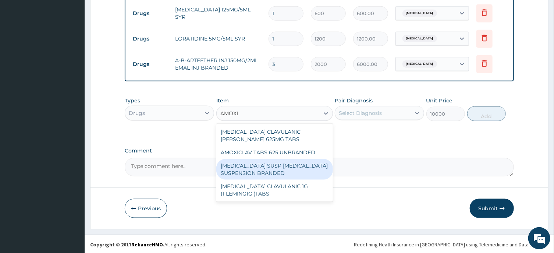
click at [289, 166] on div "AMOXICILLIN SUSP AMOXIL SUSPENSION BRANDED" at bounding box center [274, 169] width 117 height 21
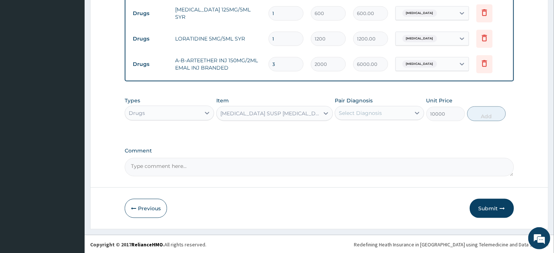
type input "4000"
click at [369, 116] on div "Select Diagnosis" at bounding box center [372, 113] width 75 height 12
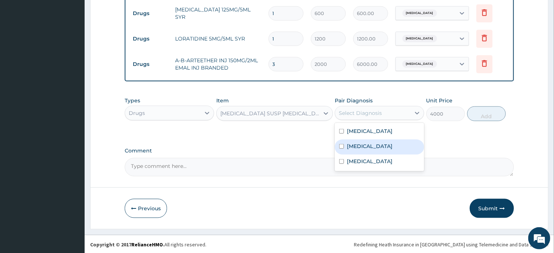
click at [369, 149] on div "Sepsis" at bounding box center [379, 146] width 89 height 15
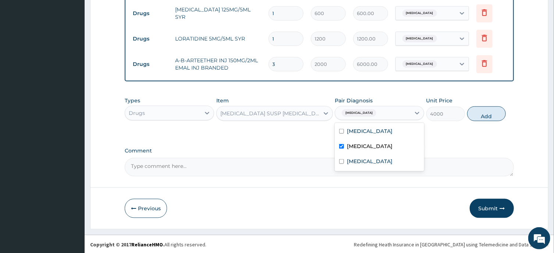
checkbox input "true"
click at [483, 113] on button "Add" at bounding box center [486, 113] width 39 height 15
type input "0"
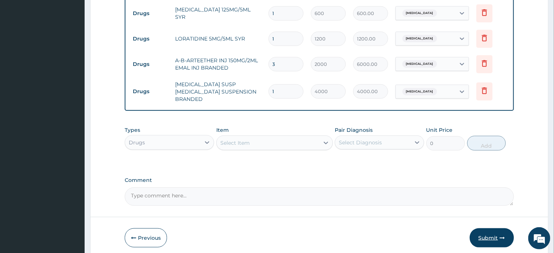
click at [485, 232] on button "Submit" at bounding box center [491, 237] width 44 height 19
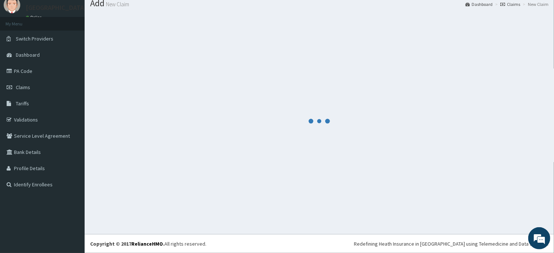
scroll to position [25, 0]
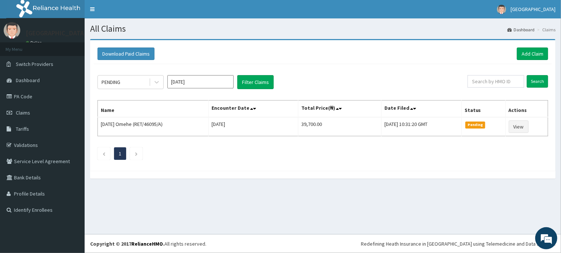
click at [204, 82] on input "[DATE]" at bounding box center [200, 81] width 66 height 13
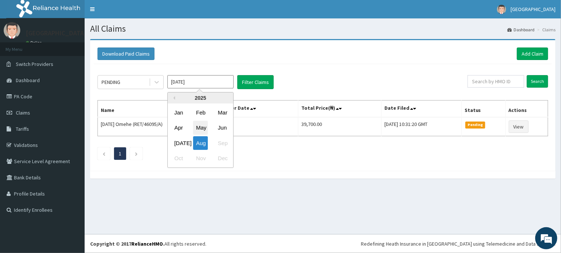
click at [201, 123] on div "May" at bounding box center [200, 128] width 15 height 14
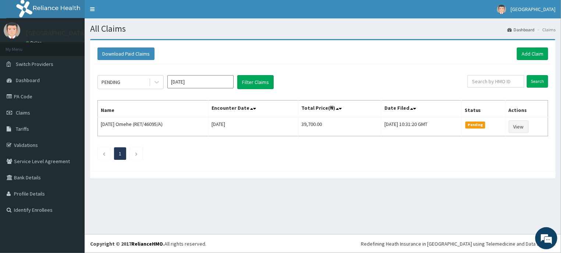
type input "[DATE]"
click at [246, 78] on button "Filter Claims" at bounding box center [255, 82] width 36 height 14
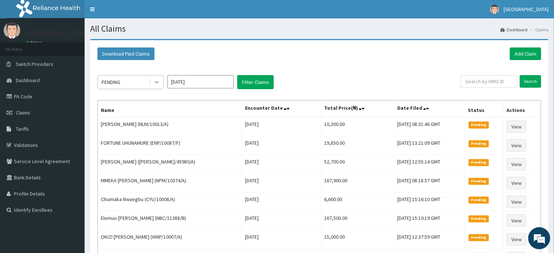
click at [154, 85] on icon at bounding box center [156, 81] width 7 height 7
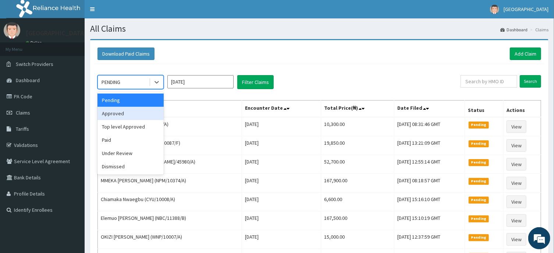
click at [148, 111] on div "Approved" at bounding box center [130, 113] width 66 height 13
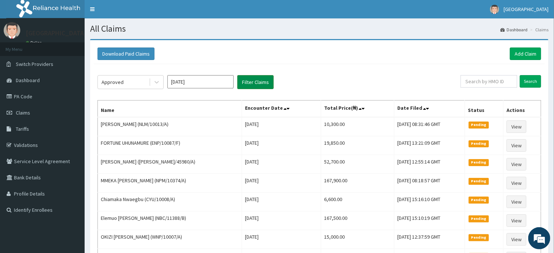
click at [254, 78] on button "Filter Claims" at bounding box center [255, 82] width 36 height 14
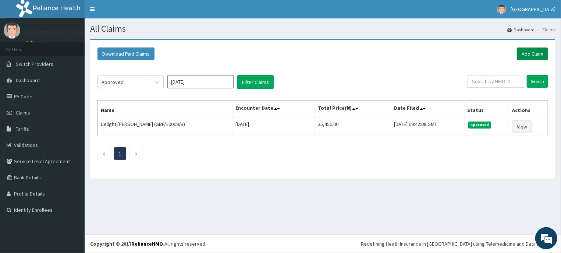
click at [530, 51] on link "Add Claim" at bounding box center [532, 53] width 31 height 13
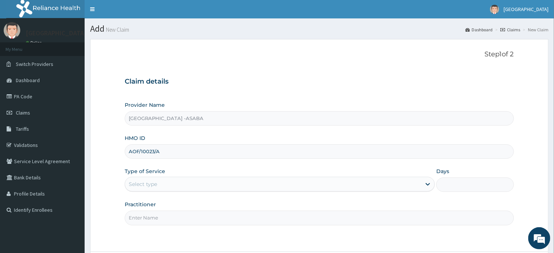
type input "AOF/10023/A"
click at [263, 188] on div "Select type" at bounding box center [273, 184] width 296 height 12
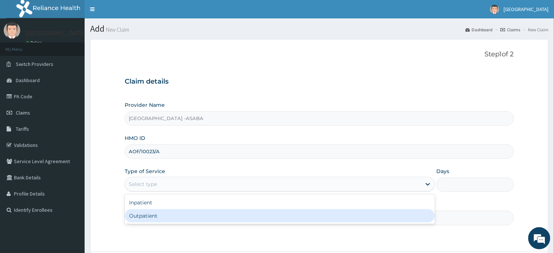
click at [229, 211] on div "Outpatient" at bounding box center [280, 215] width 310 height 13
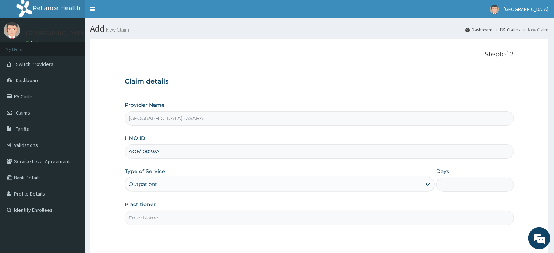
type input "1"
click at [274, 214] on input "Practitioner" at bounding box center [319, 217] width 389 height 14
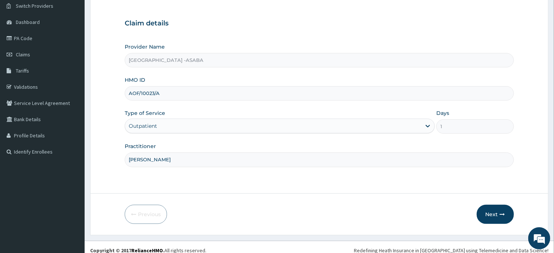
scroll to position [65, 0]
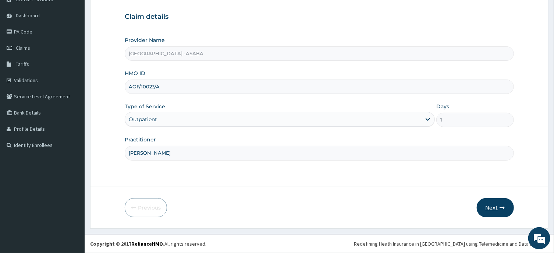
type input "DR NJOKU"
click at [496, 206] on button "Next" at bounding box center [494, 207] width 37 height 19
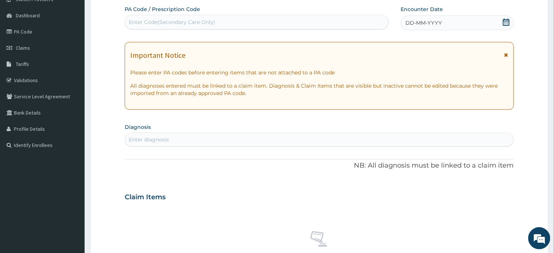
click at [355, 22] on div "Enter Code(Secondary Care Only)" at bounding box center [256, 22] width 263 height 12
type input "PA/DC2A06"
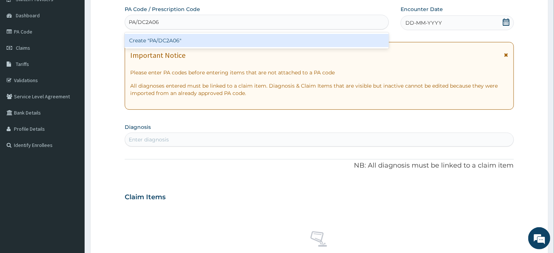
click at [349, 42] on div "Create "PA/DC2A06"" at bounding box center [257, 40] width 264 height 13
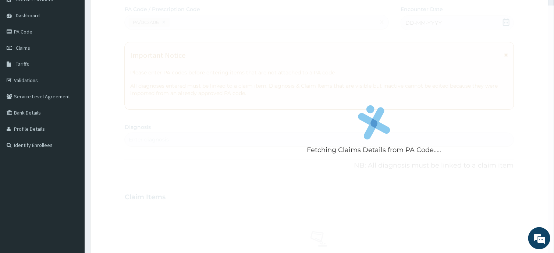
scroll to position [44, 0]
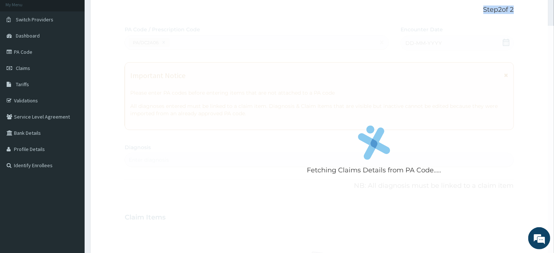
drag, startPoint x: 349, startPoint y: 42, endPoint x: 414, endPoint y: -46, distance: 109.9
click at [414, 0] on div "R EL Toggle navigation [GEOGRAPHIC_DATA] [GEOGRAPHIC_DATA] - [EMAIL_ADDRESS][DO…" at bounding box center [277, 220] width 554 height 528
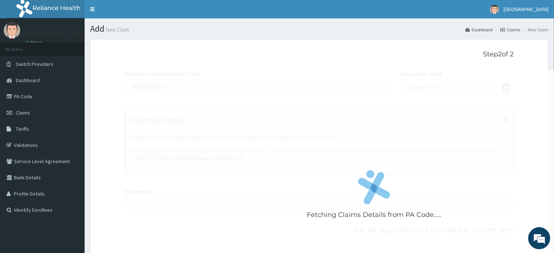
click at [464, 90] on div "Fetching Claims Details from PA Code....." at bounding box center [374, 196] width 498 height 253
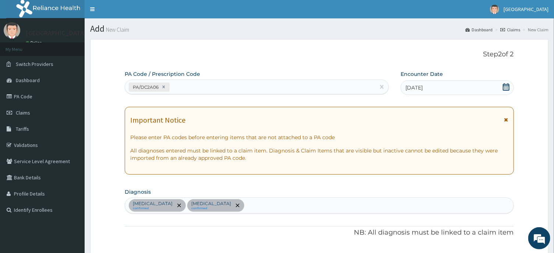
scroll to position [255, 0]
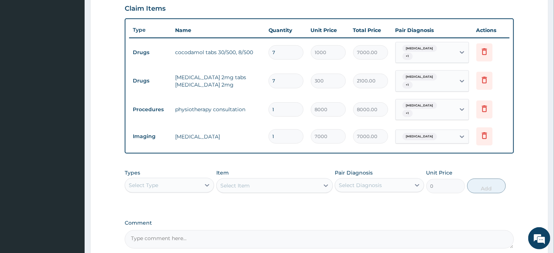
click at [185, 179] on div "Select Type" at bounding box center [162, 185] width 75 height 12
click at [168, 223] on div "Procedures" at bounding box center [169, 229] width 89 height 13
click at [293, 179] on div "Select Item" at bounding box center [268, 185] width 103 height 12
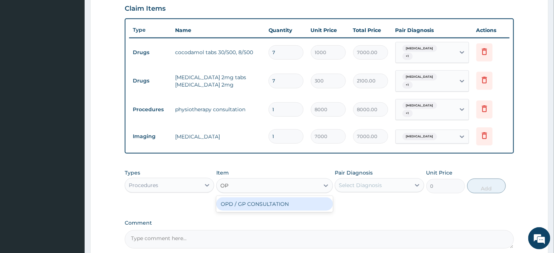
type input "OPD"
click at [302, 197] on div "OPD / GP CONSULTATION" at bounding box center [274, 203] width 117 height 13
type input "4000"
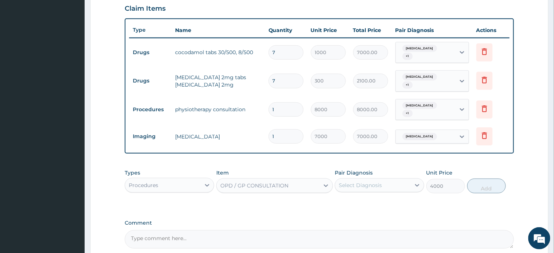
click at [361, 181] on div "Select Diagnosis" at bounding box center [360, 184] width 43 height 7
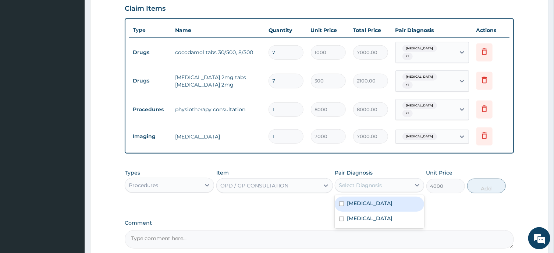
click at [354, 199] on label "Spasm" at bounding box center [370, 202] width 46 height 7
checkbox input "true"
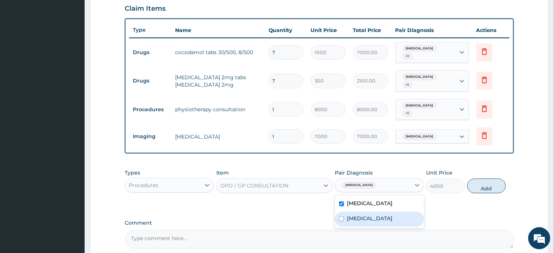
click at [363, 214] on label "Low back pain" at bounding box center [370, 217] width 46 height 7
checkbox input "true"
click at [486, 178] on button "Add" at bounding box center [486, 185] width 39 height 15
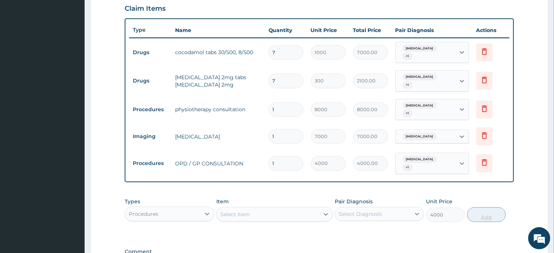
type input "0"
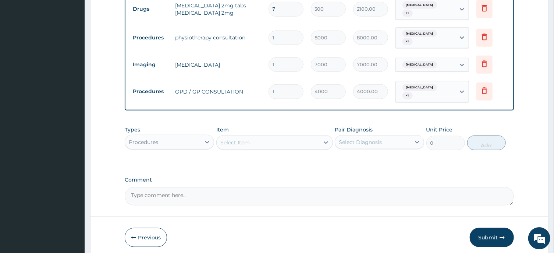
scroll to position [343, 0]
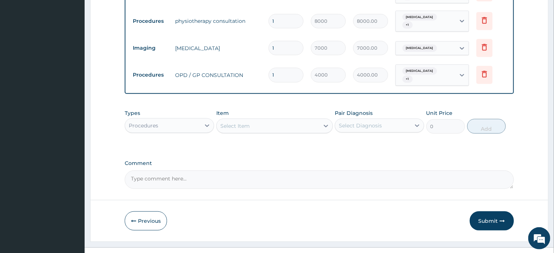
click at [291, 120] on div "Select Item" at bounding box center [268, 126] width 103 height 12
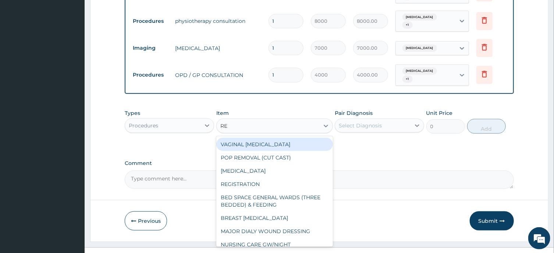
type input "REG"
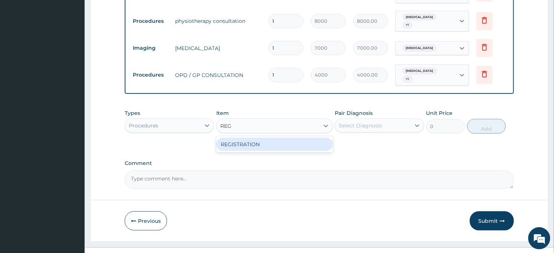
click at [286, 138] on div "REGISTRATION" at bounding box center [274, 144] width 117 height 13
type input "2500"
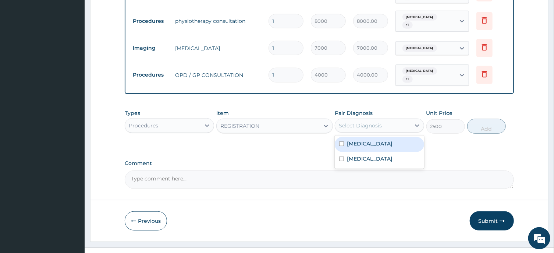
click at [371, 122] on div "Select Diagnosis" at bounding box center [360, 125] width 43 height 7
click at [358, 140] on label "Spasm" at bounding box center [370, 143] width 46 height 7
checkbox input "true"
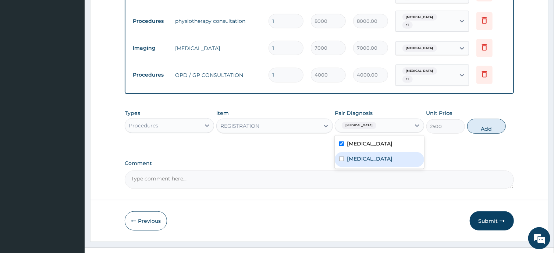
click at [362, 152] on div "Low back pain" at bounding box center [379, 159] width 89 height 15
checkbox input "true"
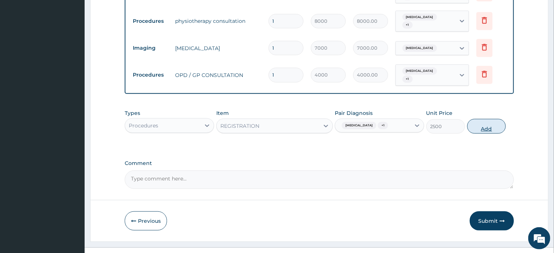
click at [479, 119] on button "Add" at bounding box center [486, 126] width 39 height 15
type input "0"
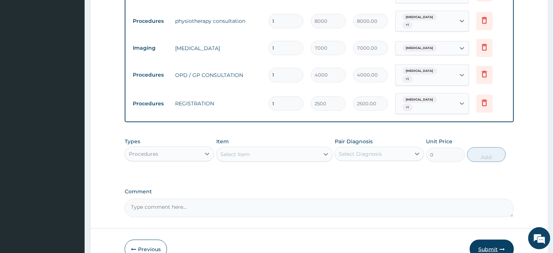
click at [481, 239] on button "Submit" at bounding box center [491, 248] width 44 height 19
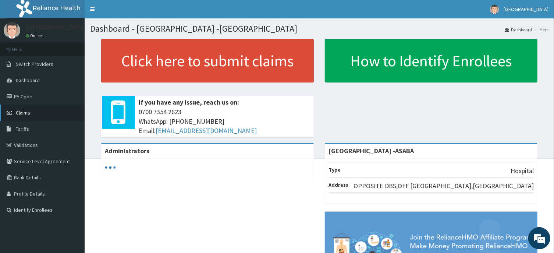
click at [47, 109] on link "Claims" at bounding box center [42, 112] width 85 height 16
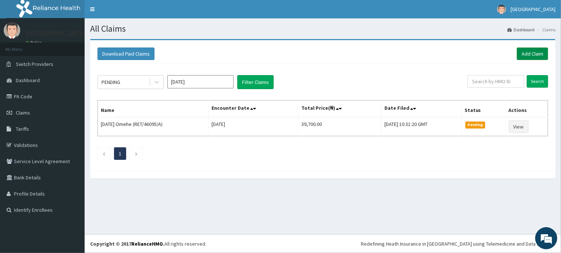
click at [539, 50] on link "Add Claim" at bounding box center [532, 53] width 31 height 13
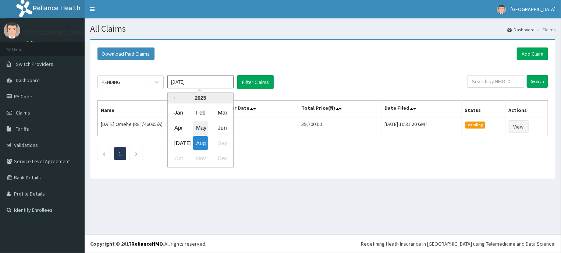
click at [204, 121] on div "May" at bounding box center [200, 128] width 15 height 14
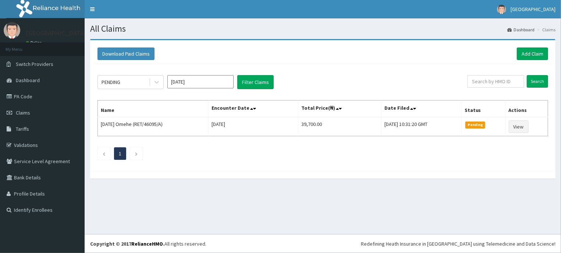
type input "[DATE]"
click at [270, 77] on button "Filter Claims" at bounding box center [255, 82] width 36 height 14
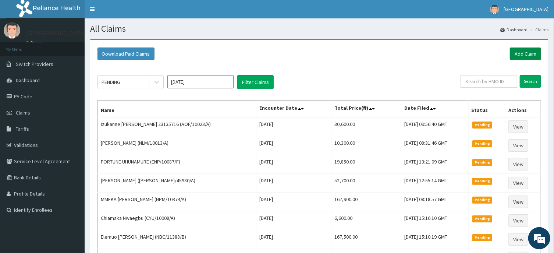
click at [528, 50] on link "Add Claim" at bounding box center [525, 53] width 31 height 13
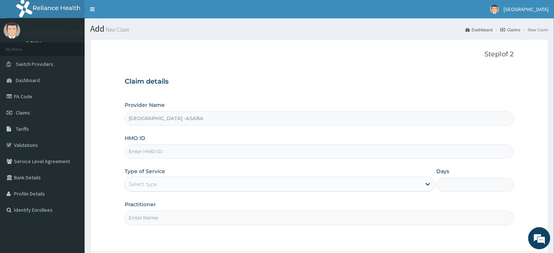
click at [239, 155] on input "HMO ID" at bounding box center [319, 151] width 389 height 14
type input "AOF/10023/A"
click at [250, 184] on div "Select type" at bounding box center [273, 184] width 296 height 12
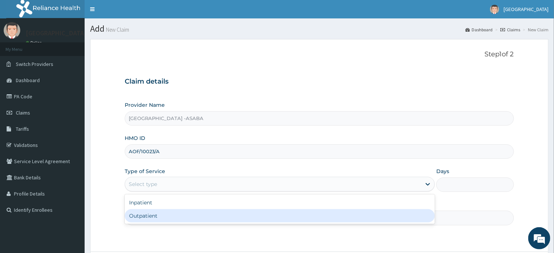
click at [239, 219] on div "Outpatient" at bounding box center [280, 215] width 310 height 13
type input "1"
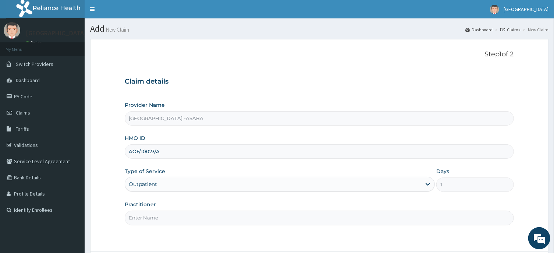
click at [260, 222] on input "Practitioner" at bounding box center [319, 217] width 389 height 14
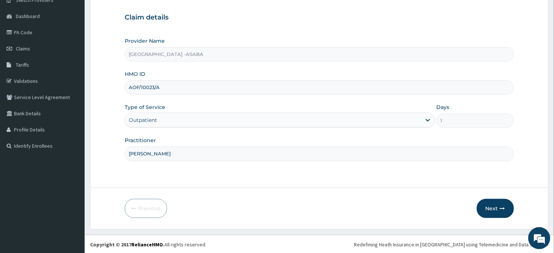
scroll to position [65, 0]
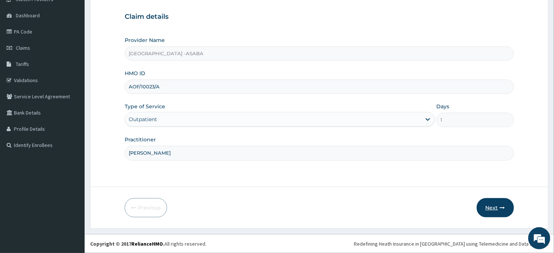
type input "[PERSON_NAME]"
click at [496, 206] on button "Next" at bounding box center [494, 207] width 37 height 19
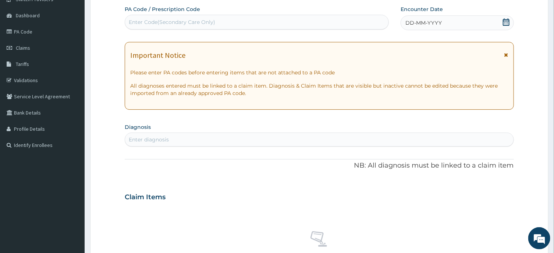
click at [366, 23] on div "Enter Code(Secondary Care Only)" at bounding box center [256, 22] width 263 height 12
type input "PA/88CD12"
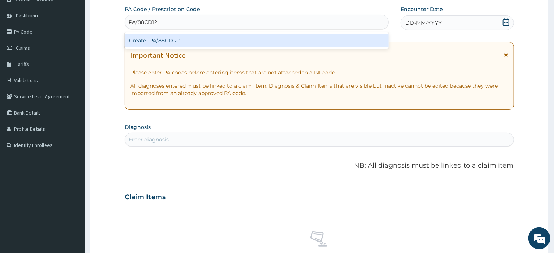
click at [362, 40] on div "Create "PA/88CD12"" at bounding box center [257, 40] width 264 height 13
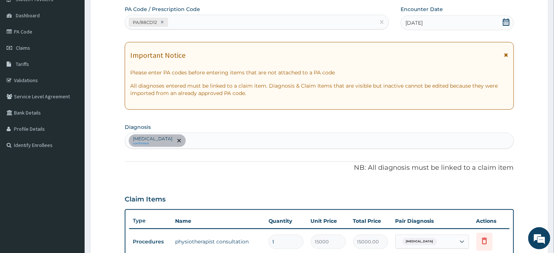
scroll to position [242, 0]
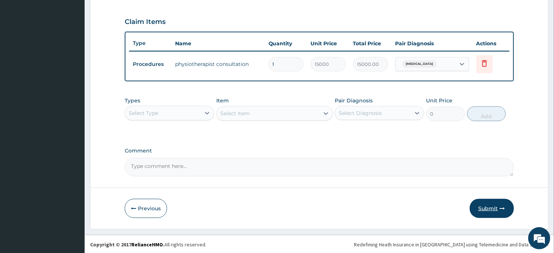
click at [490, 206] on button "Submit" at bounding box center [491, 208] width 44 height 19
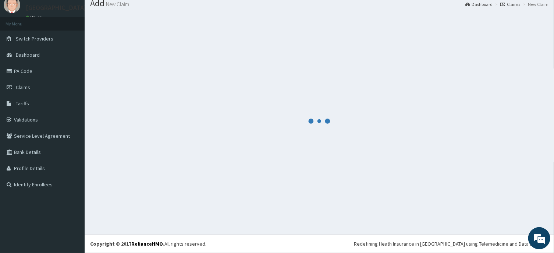
scroll to position [25, 0]
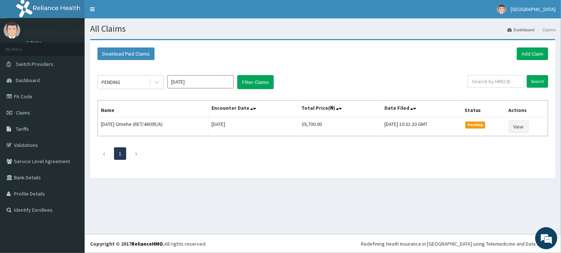
click at [219, 84] on input "Aug 2025" at bounding box center [200, 81] width 66 height 13
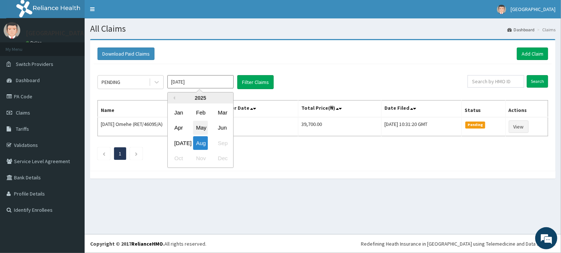
click at [200, 129] on div "May" at bounding box center [200, 128] width 15 height 14
type input "May 2025"
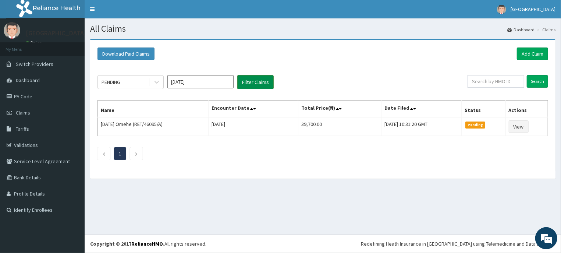
click at [264, 80] on button "Filter Claims" at bounding box center [255, 82] width 36 height 14
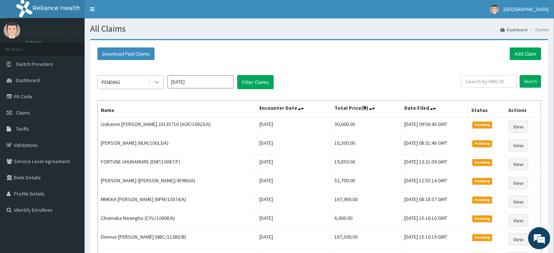
click at [159, 84] on icon at bounding box center [156, 81] width 7 height 7
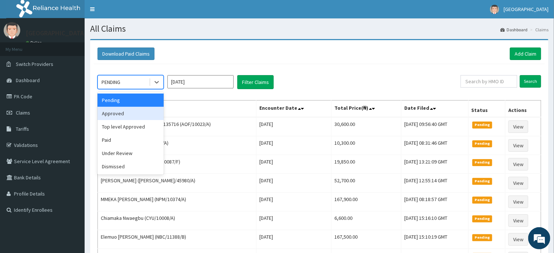
click at [142, 112] on div "Approved" at bounding box center [130, 113] width 66 height 13
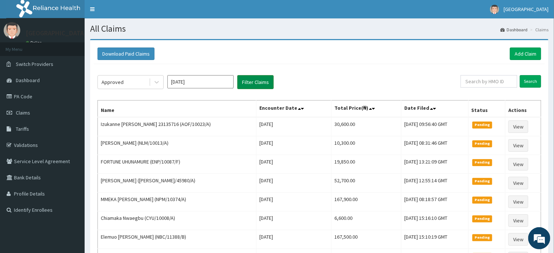
click at [258, 81] on button "Filter Claims" at bounding box center [255, 82] width 36 height 14
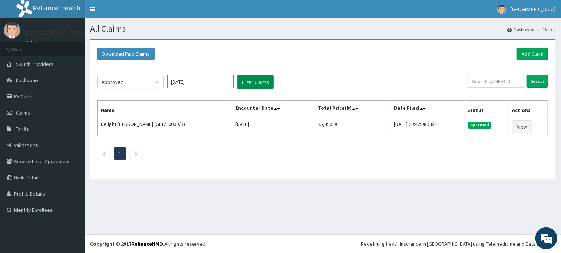
click at [256, 78] on button "Filter Claims" at bounding box center [255, 82] width 36 height 14
click at [190, 81] on input "May 2025" at bounding box center [200, 81] width 66 height 13
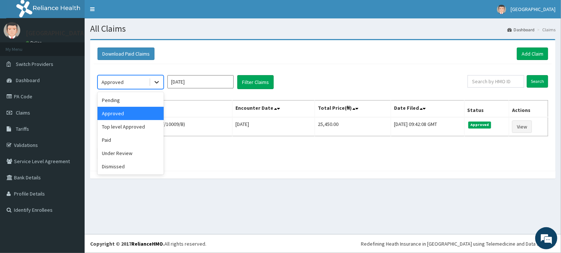
click at [153, 80] on icon at bounding box center [156, 81] width 7 height 7
click at [109, 101] on div "Pending" at bounding box center [130, 99] width 66 height 13
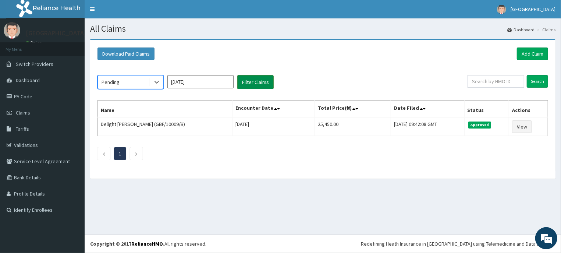
click at [253, 80] on button "Filter Claims" at bounding box center [255, 82] width 36 height 14
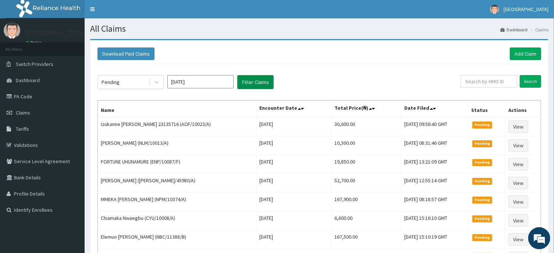
click at [253, 80] on button "Filter Claims" at bounding box center [255, 82] width 36 height 14
click at [161, 79] on div at bounding box center [156, 81] width 13 height 13
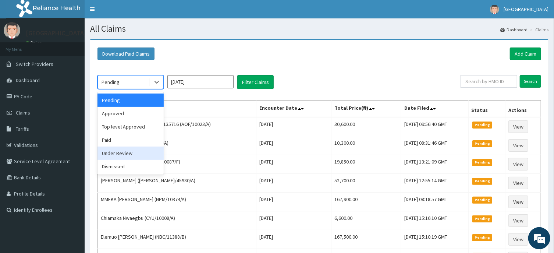
click at [126, 157] on div "Under Review" at bounding box center [130, 152] width 66 height 13
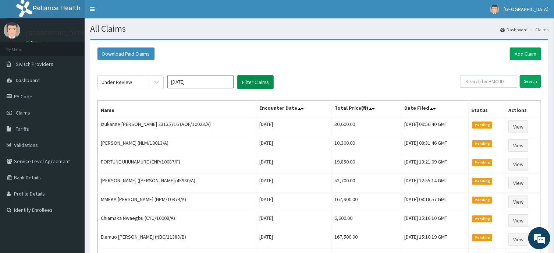
click at [247, 81] on button "Filter Claims" at bounding box center [255, 82] width 36 height 14
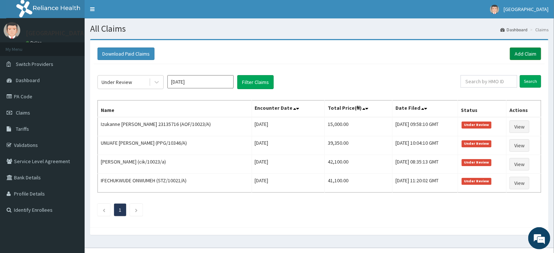
click at [525, 49] on link "Add Claim" at bounding box center [525, 53] width 31 height 13
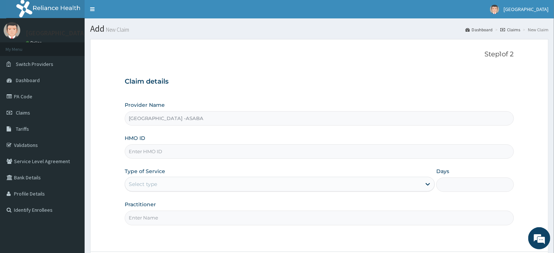
click at [172, 149] on input "HMO ID" at bounding box center [319, 151] width 389 height 14
type input "AOF/10023/A"
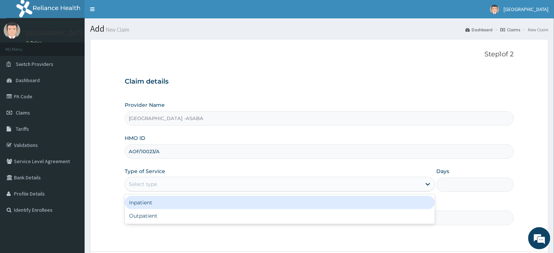
click at [182, 180] on div "Select type" at bounding box center [273, 184] width 296 height 12
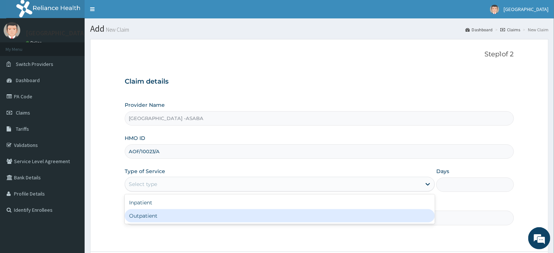
click at [186, 216] on div "Outpatient" at bounding box center [280, 215] width 310 height 13
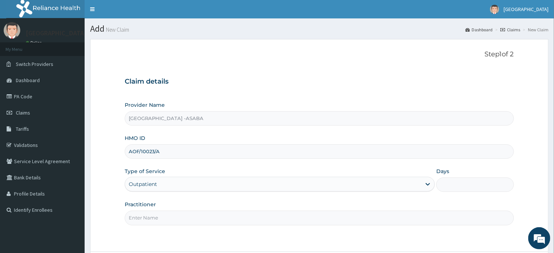
type input "1"
click at [212, 219] on input "Practitioner" at bounding box center [319, 217] width 389 height 14
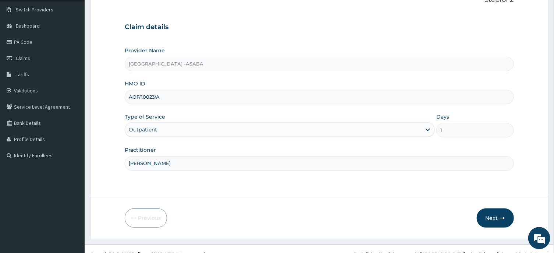
scroll to position [65, 0]
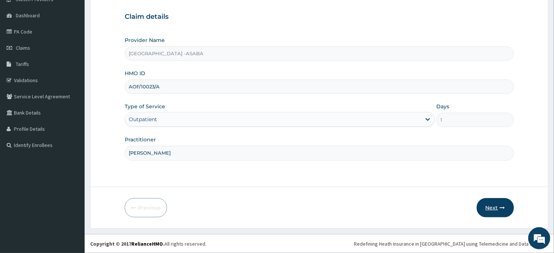
type input "DR BRUNO"
click at [487, 204] on button "Next" at bounding box center [494, 207] width 37 height 19
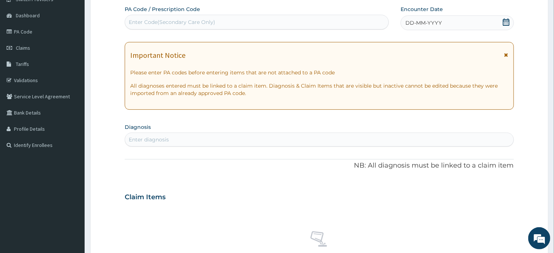
click at [261, 24] on div "Enter Code(Secondary Care Only)" at bounding box center [256, 22] width 263 height 12
type input "PA/463903"
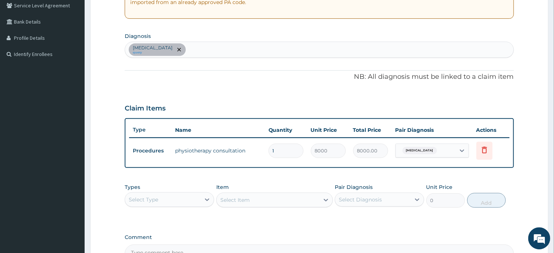
scroll to position [235, 0]
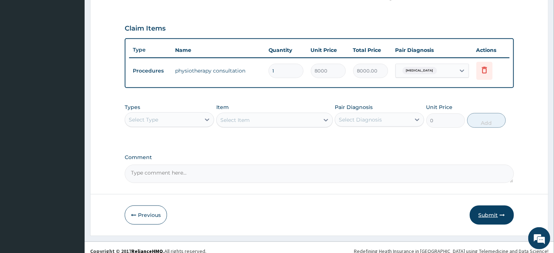
click at [486, 208] on button "Submit" at bounding box center [491, 214] width 44 height 19
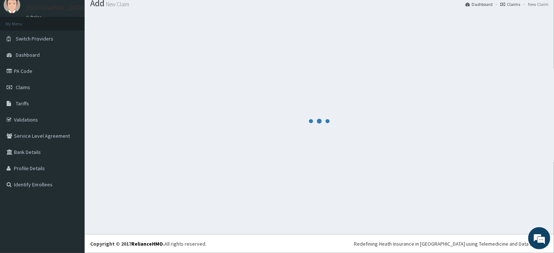
scroll to position [25, 0]
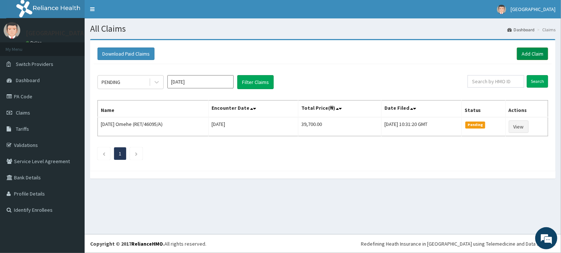
click at [540, 51] on link "Add Claim" at bounding box center [532, 53] width 31 height 13
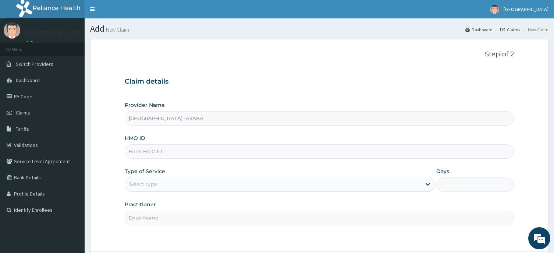
click at [234, 153] on input "HMO ID" at bounding box center [319, 151] width 389 height 14
type input "AOF/10023/A"
click at [242, 181] on div "Select type" at bounding box center [273, 184] width 296 height 12
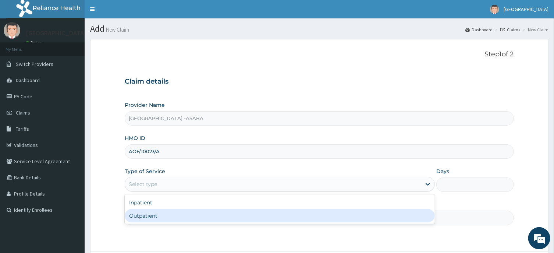
click at [243, 218] on div "Outpatient" at bounding box center [280, 215] width 310 height 13
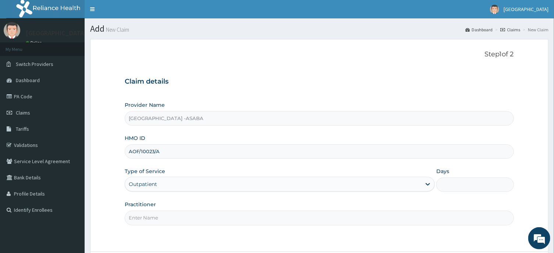
type input "1"
click at [268, 223] on input "Practitioner" at bounding box center [319, 217] width 389 height 14
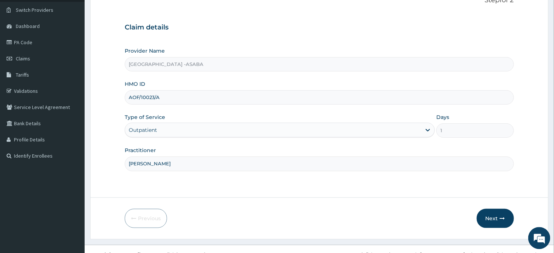
scroll to position [64, 0]
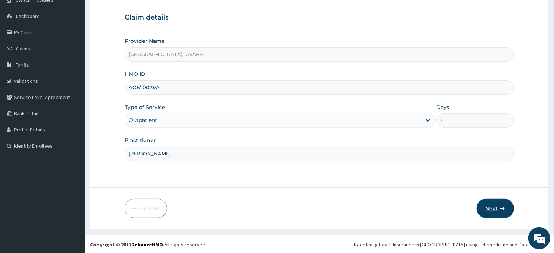
type input "[PERSON_NAME]"
click at [492, 206] on button "Next" at bounding box center [494, 208] width 37 height 19
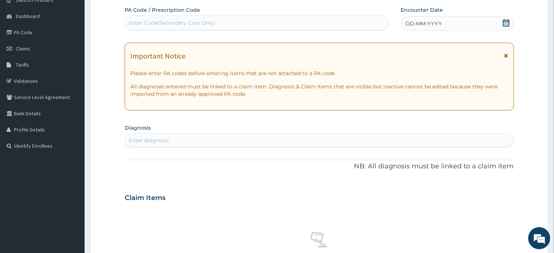
click at [295, 25] on div "Enter Code(Secondary Care Only)" at bounding box center [256, 23] width 263 height 12
type input "PA/C45CE8"
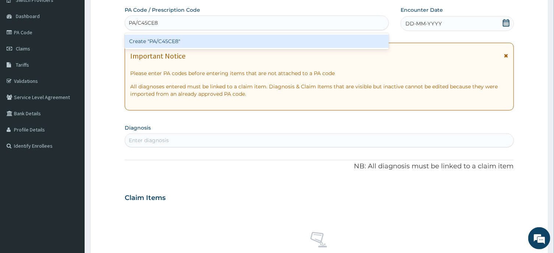
click at [295, 38] on div "Create "PA/C45CE8"" at bounding box center [257, 41] width 264 height 13
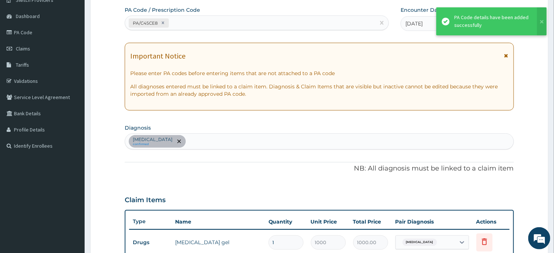
scroll to position [242, 0]
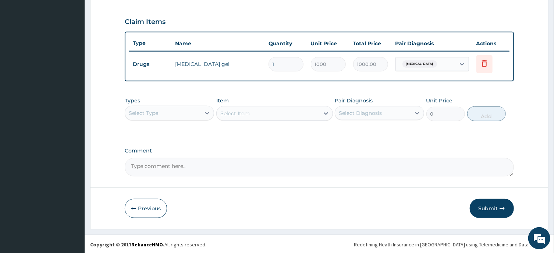
click at [177, 110] on div "Select Type" at bounding box center [162, 113] width 75 height 12
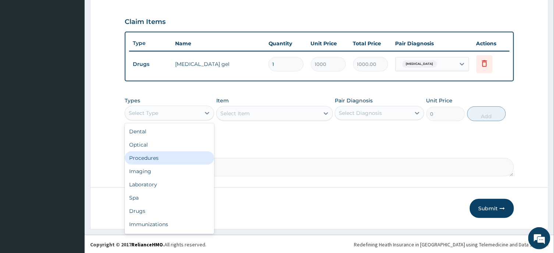
click at [138, 159] on div "Procedures" at bounding box center [169, 157] width 89 height 13
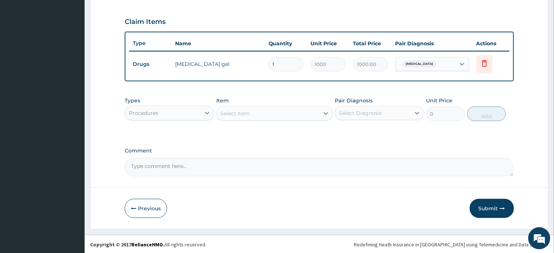
click at [288, 112] on div "Select Item" at bounding box center [268, 113] width 103 height 12
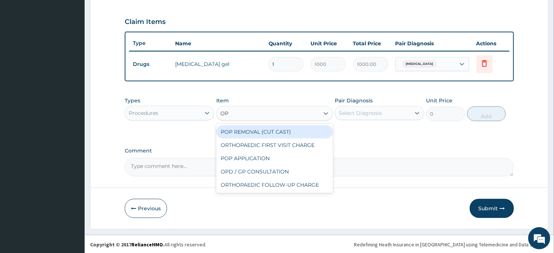
type input "OPD"
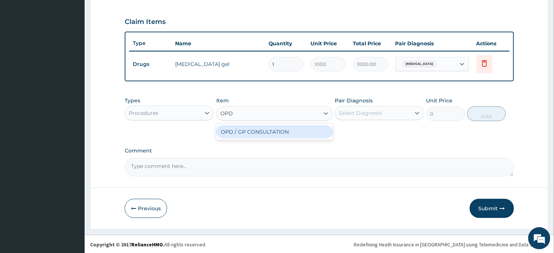
click at [264, 129] on div "OPD / GP CONSULTATION" at bounding box center [274, 131] width 117 height 13
type input "4000"
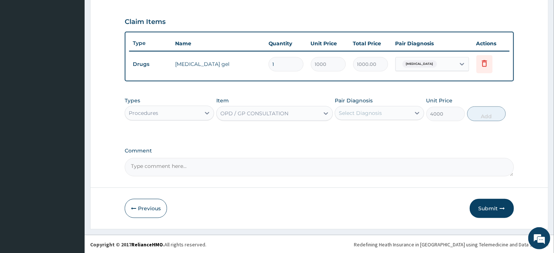
click at [382, 108] on div "Select Diagnosis" at bounding box center [372, 113] width 75 height 12
click at [379, 126] on div "Lumbar spondylosis" at bounding box center [379, 131] width 89 height 15
checkbox input "true"
click at [493, 110] on button "Add" at bounding box center [486, 113] width 39 height 15
type input "0"
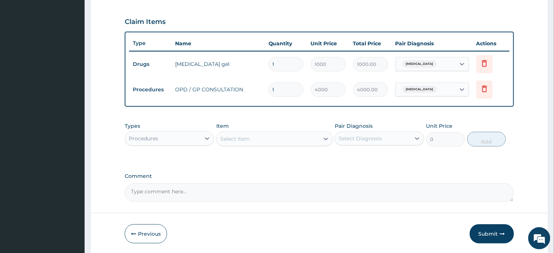
click at [303, 139] on div "Select Item" at bounding box center [268, 139] width 103 height 12
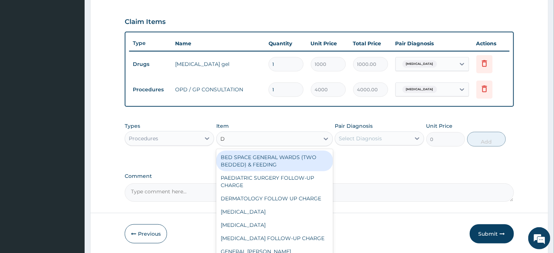
type input "DI"
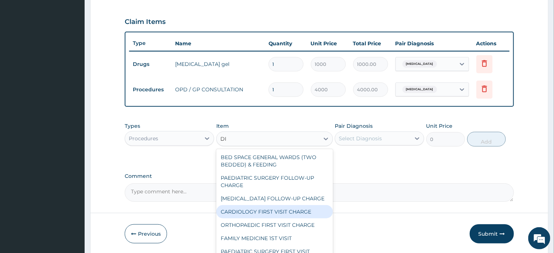
click at [308, 210] on div "CARDIOLOGY FIRST VISIT CHARGE" at bounding box center [274, 211] width 117 height 13
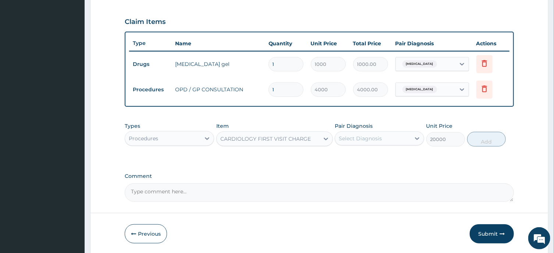
click at [307, 139] on div "CARDIOLOGY FIRST VISIT CHARGE" at bounding box center [265, 138] width 90 height 7
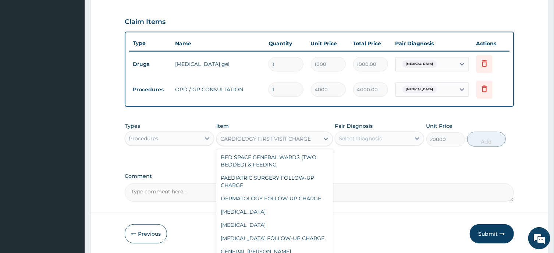
scroll to position [29, 0]
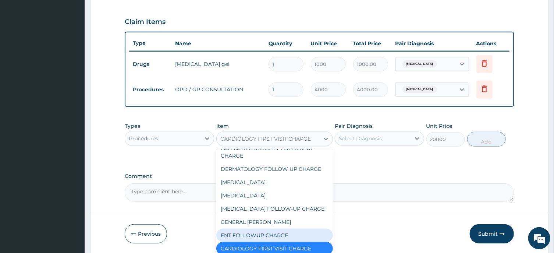
click at [265, 230] on div "ENT FOLLOWUP CHARGE" at bounding box center [274, 234] width 117 height 13
type input "15000"
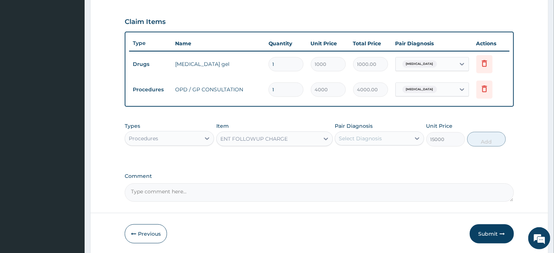
click at [286, 135] on div "ENT FOLLOWUP CHARGE" at bounding box center [253, 138] width 67 height 7
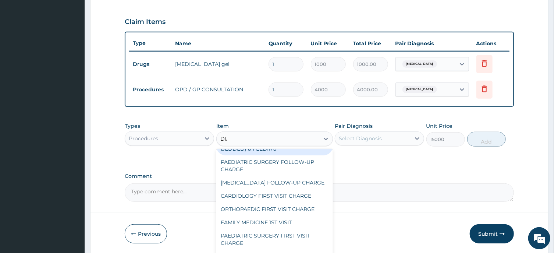
scroll to position [0, 0]
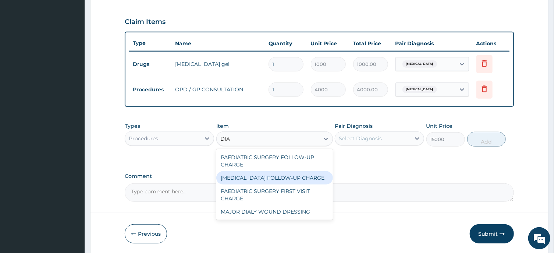
type input "DI"
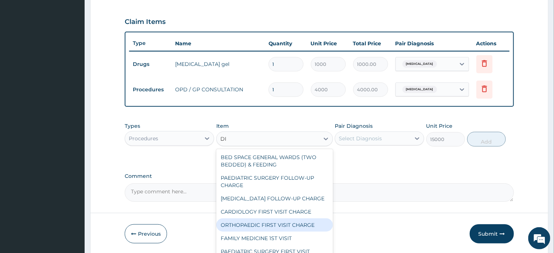
click at [302, 225] on div "ORTHOPAEDIC FIRST VISIT CHARGE" at bounding box center [274, 224] width 117 height 13
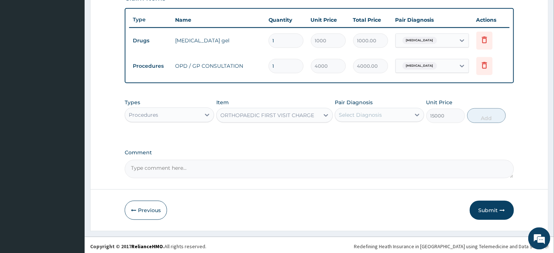
scroll to position [267, 0]
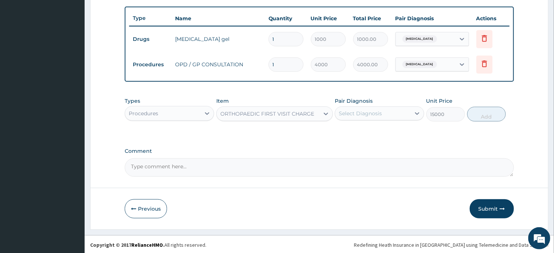
click at [316, 112] on div "ORTHOPAEDIC FIRST VISIT CHARGE" at bounding box center [268, 114] width 103 height 12
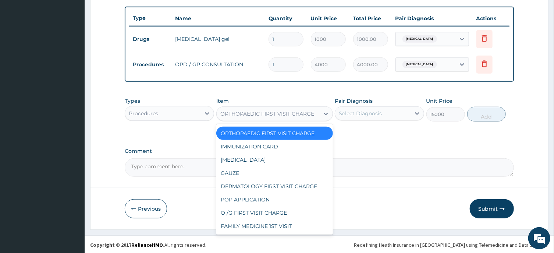
scroll to position [195, 0]
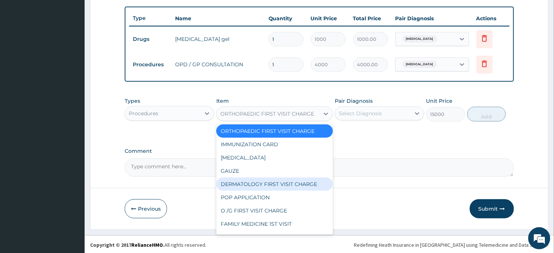
click at [308, 182] on div "DERMATOLOGY FIRST VISIT CHARGE" at bounding box center [274, 183] width 117 height 13
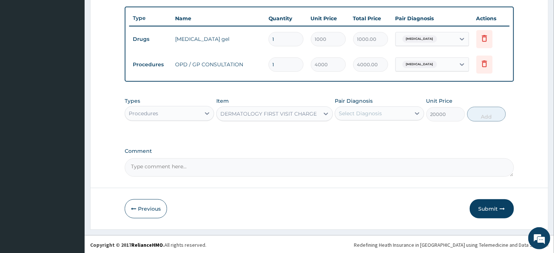
click at [313, 115] on div "DERMATOLOGY FIRST VISIT CHARGE" at bounding box center [268, 113] width 96 height 7
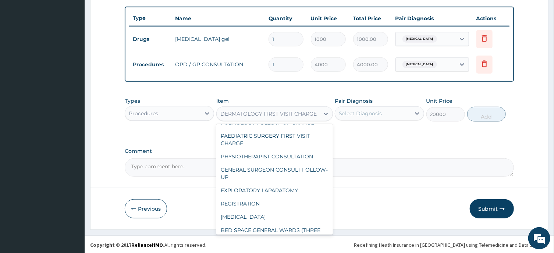
scroll to position [453, 0]
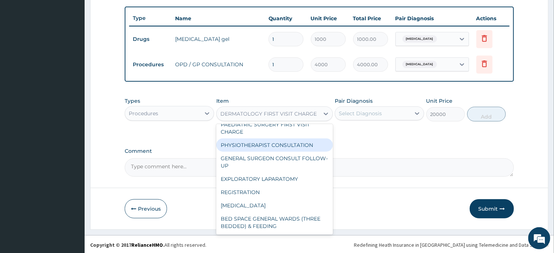
click at [312, 143] on div "PHYSIOTHERAPIST CONSULTATION" at bounding box center [274, 144] width 117 height 13
type input "15000"
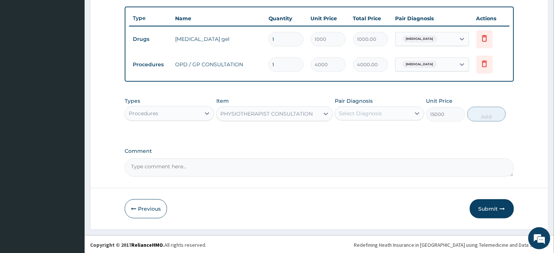
click at [487, 204] on button "Submit" at bounding box center [491, 208] width 44 height 19
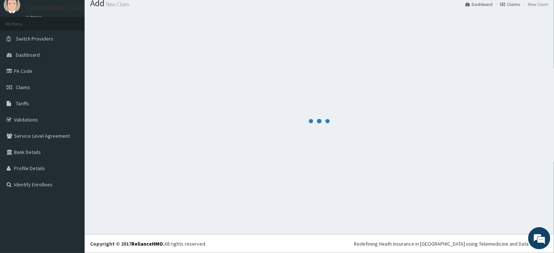
scroll to position [25, 0]
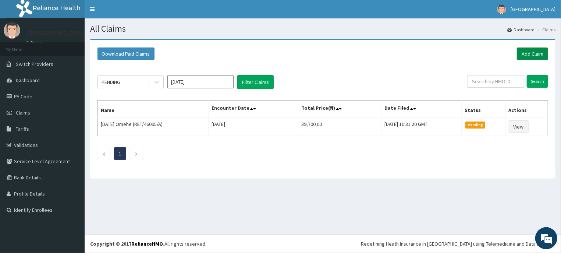
click at [525, 51] on link "Add Claim" at bounding box center [532, 53] width 31 height 13
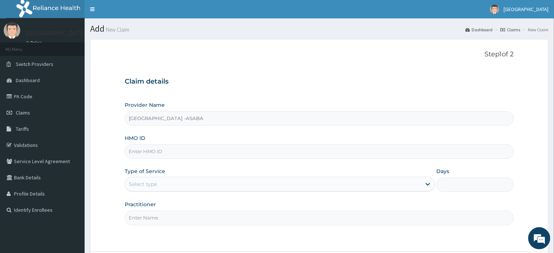
click at [308, 151] on input "HMO ID" at bounding box center [319, 151] width 389 height 14
type input "WTC/10030/A"
click at [321, 184] on div "Select type" at bounding box center [273, 184] width 296 height 12
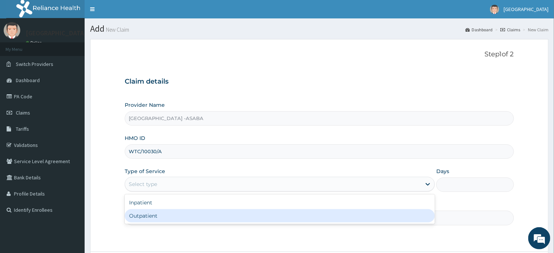
click at [295, 218] on div "Outpatient" at bounding box center [280, 215] width 310 height 13
type input "1"
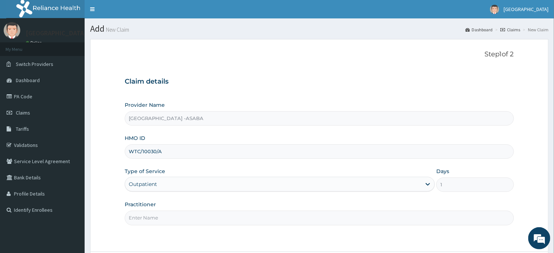
click at [288, 225] on input "Practitioner" at bounding box center [319, 217] width 389 height 14
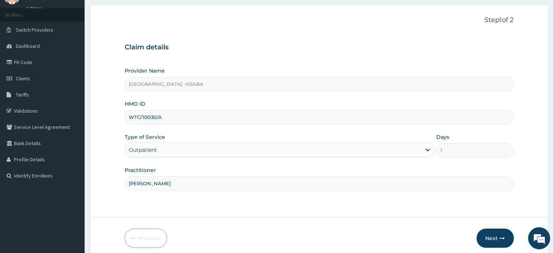
scroll to position [65, 0]
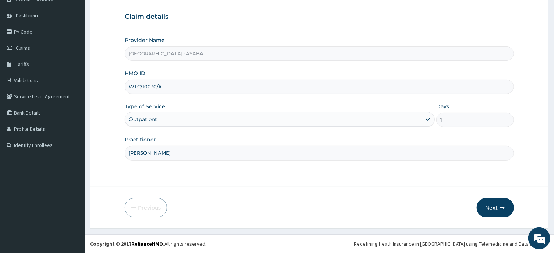
type input "[PERSON_NAME]"
click at [490, 207] on button "Next" at bounding box center [494, 207] width 37 height 19
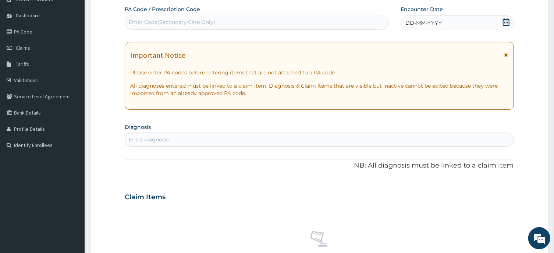
click at [345, 20] on div "Enter Code(Secondary Care Only)" at bounding box center [256, 22] width 263 height 12
type input "PA/5FB40C"
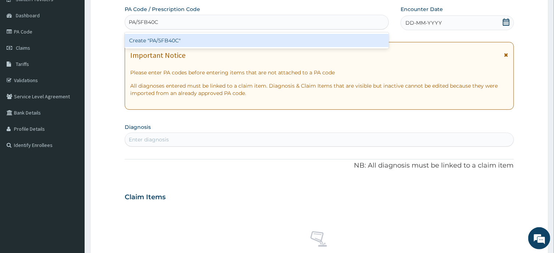
click at [346, 38] on div "Create "PA/5FB40C"" at bounding box center [257, 40] width 264 height 13
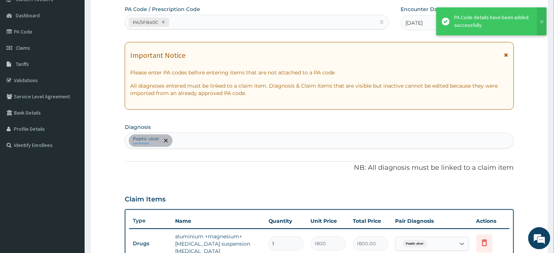
scroll to position [234, 0]
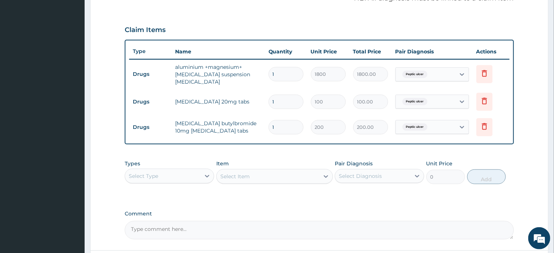
click at [193, 168] on div "Select Type" at bounding box center [169, 175] width 89 height 15
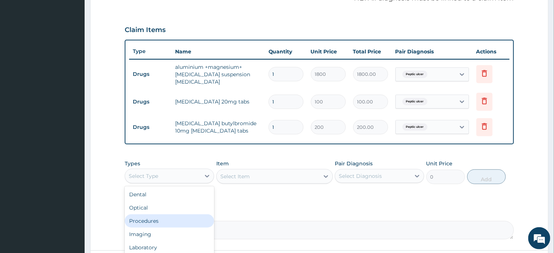
click at [159, 221] on div "Procedures" at bounding box center [169, 220] width 89 height 13
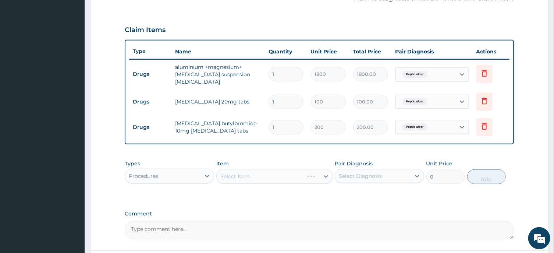
click at [263, 178] on div "Select Item" at bounding box center [274, 176] width 117 height 15
click at [297, 175] on div "Select Item" at bounding box center [274, 176] width 117 height 15
click at [297, 175] on div "Select Item" at bounding box center [268, 176] width 103 height 12
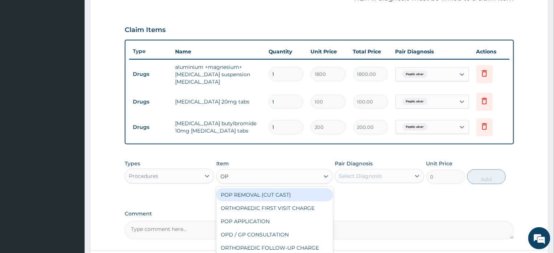
type input "OPD"
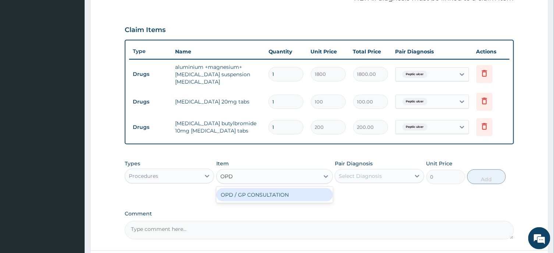
click at [306, 194] on div "OPD / GP CONSULTATION" at bounding box center [274, 194] width 117 height 13
type input "4000"
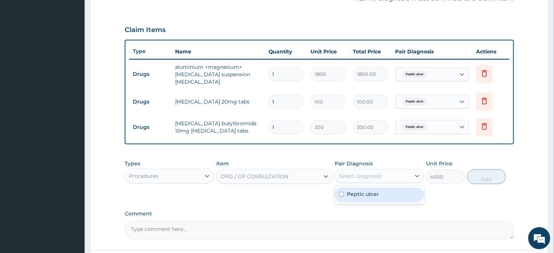
click at [400, 172] on div "Select Diagnosis" at bounding box center [372, 176] width 75 height 12
click at [370, 199] on div "Peptic ulcer" at bounding box center [379, 194] width 89 height 15
checkbox input "true"
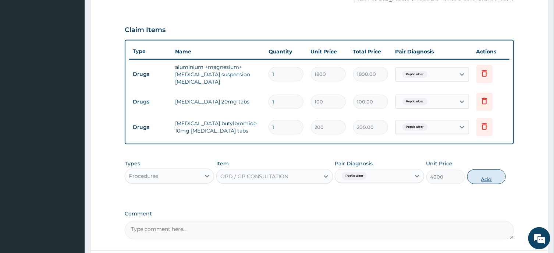
click at [490, 178] on button "Add" at bounding box center [486, 176] width 39 height 15
type input "0"
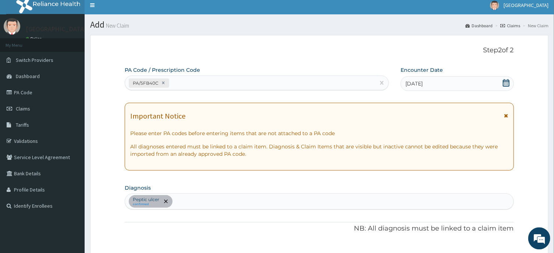
scroll to position [0, 0]
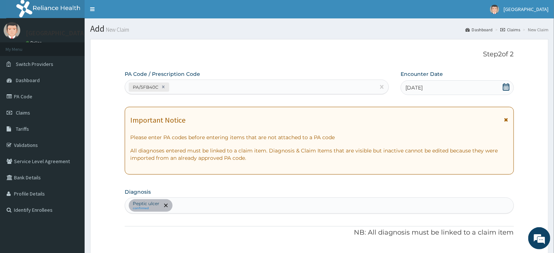
click at [245, 203] on div "Peptic ulcer confirmed" at bounding box center [319, 204] width 388 height 15
type input "MALARIA"
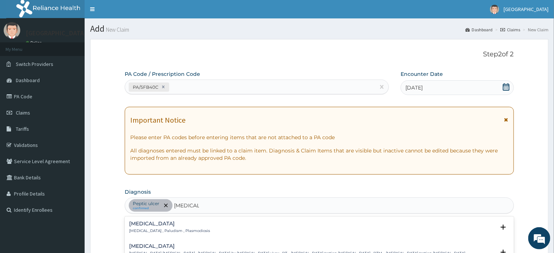
click at [137, 228] on div "Malaria Malaria , Paludism , Plasmodiosis" at bounding box center [169, 227] width 81 height 13
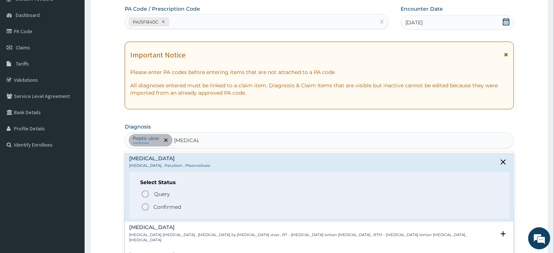
scroll to position [79, 0]
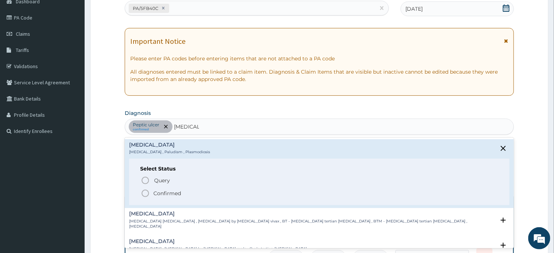
click at [144, 193] on icon "status option filled" at bounding box center [145, 193] width 9 height 9
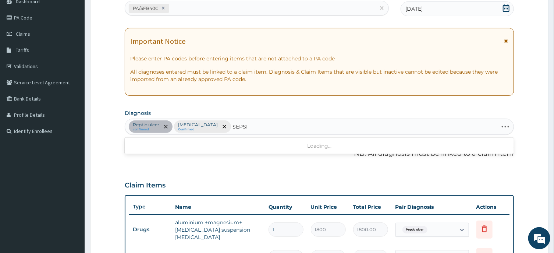
type input "SEPSIS"
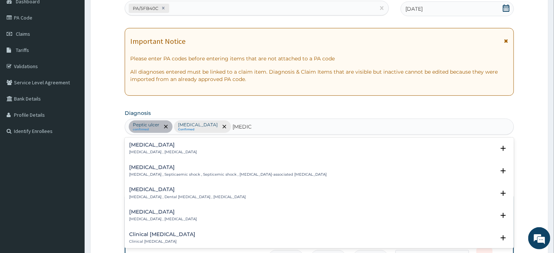
click at [146, 149] on div "Sepsis Systemic infection , Sepsis" at bounding box center [163, 148] width 68 height 13
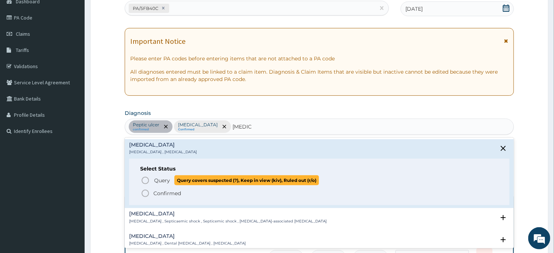
click at [145, 179] on icon "status option query" at bounding box center [145, 180] width 9 height 9
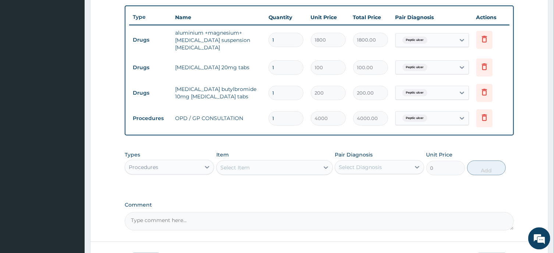
scroll to position [318, 0]
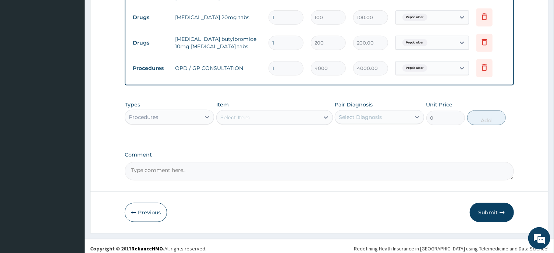
click at [196, 113] on div "Procedures" at bounding box center [162, 117] width 75 height 12
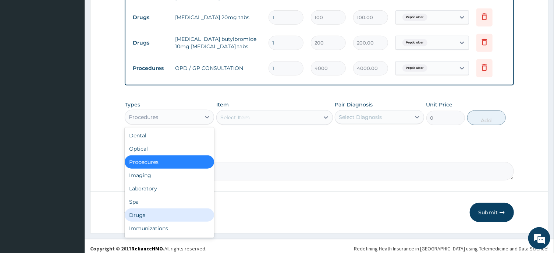
click at [156, 214] on div "Drugs" at bounding box center [169, 214] width 89 height 13
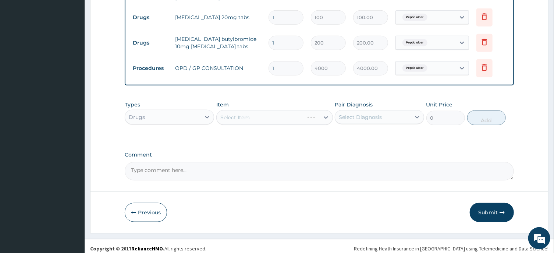
click at [271, 113] on div "Select Item" at bounding box center [274, 117] width 117 height 15
click at [291, 121] on div "Select Item" at bounding box center [268, 117] width 103 height 12
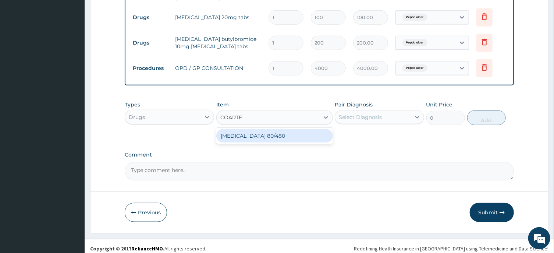
type input "COARTEM"
click at [296, 133] on div "COARTEM 80/480" at bounding box center [274, 135] width 117 height 13
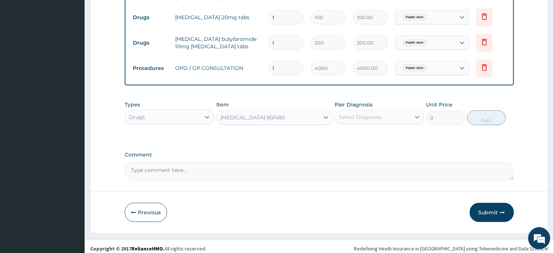
type input "4500"
click at [372, 115] on div "Select Diagnosis" at bounding box center [360, 116] width 43 height 7
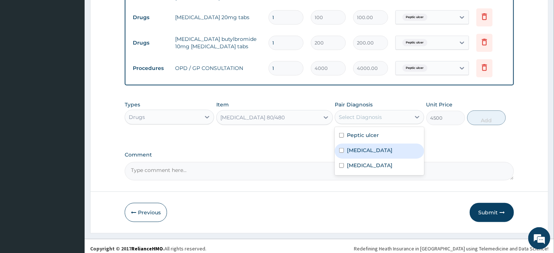
click at [375, 156] on div "Malaria" at bounding box center [379, 150] width 89 height 15
checkbox input "true"
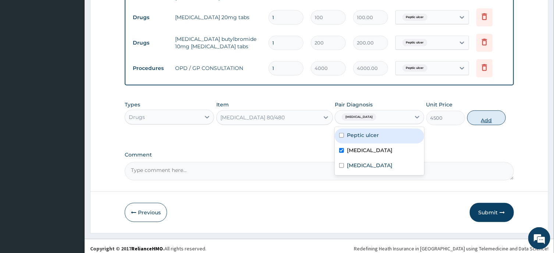
click at [493, 113] on button "Add" at bounding box center [486, 117] width 39 height 15
type input "0"
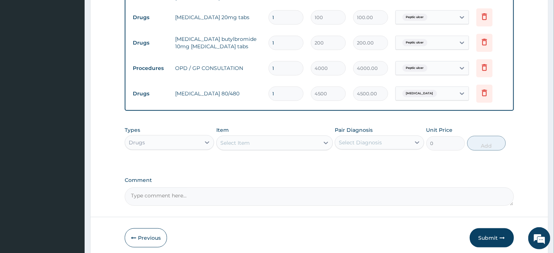
click at [293, 141] on div "Select Item" at bounding box center [268, 143] width 103 height 12
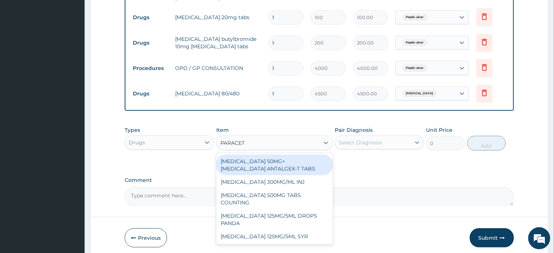
type input "PARACETA"
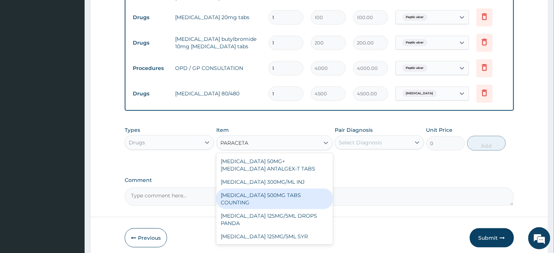
click at [272, 194] on div "PARACETAMOL 500MG TABS COUNTING" at bounding box center [274, 198] width 117 height 21
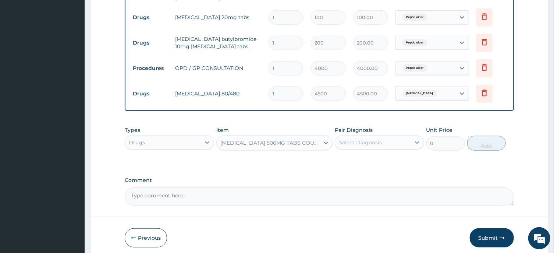
type input "10"
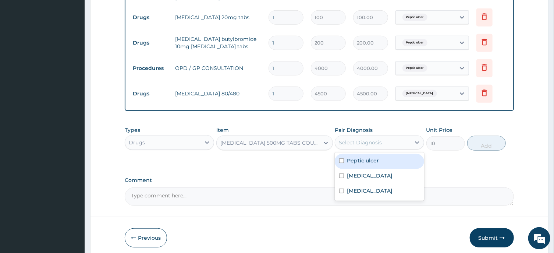
click at [369, 145] on div "Select Diagnosis" at bounding box center [372, 142] width 75 height 12
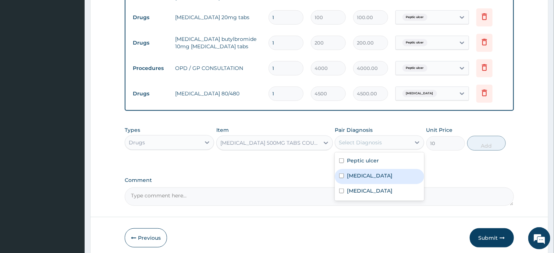
click at [365, 174] on label "Malaria" at bounding box center [370, 175] width 46 height 7
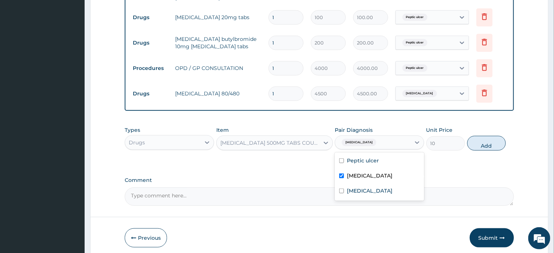
checkbox input "true"
click at [499, 138] on button "Add" at bounding box center [486, 143] width 39 height 15
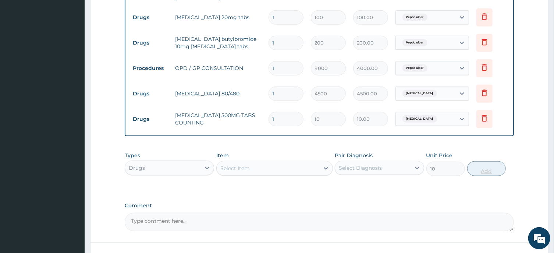
type input "0"
click at [277, 121] on input "1" at bounding box center [285, 119] width 35 height 14
type input "0.00"
type input "2"
type input "20.00"
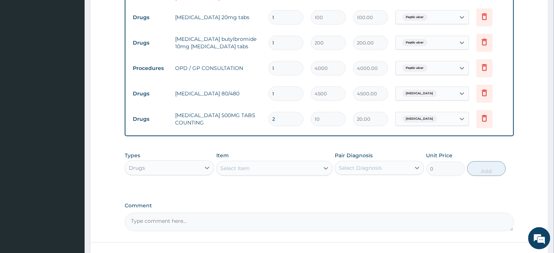
type input "20"
type input "200.00"
click at [281, 171] on div "Select Item" at bounding box center [268, 168] width 103 height 12
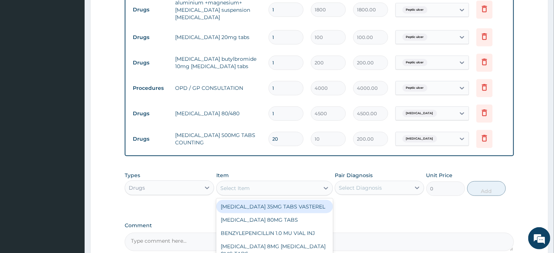
scroll to position [279, 0]
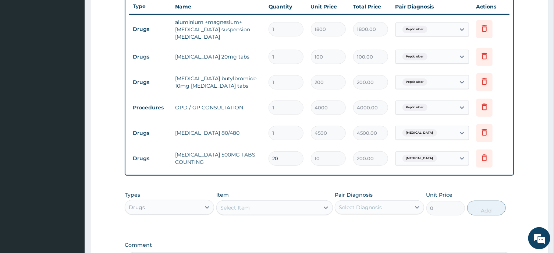
click at [282, 160] on input "20" at bounding box center [285, 158] width 35 height 14
type input "2"
type input "20.00"
type input "26"
type input "260.00"
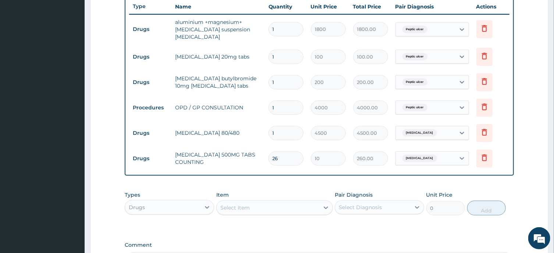
scroll to position [372, 0]
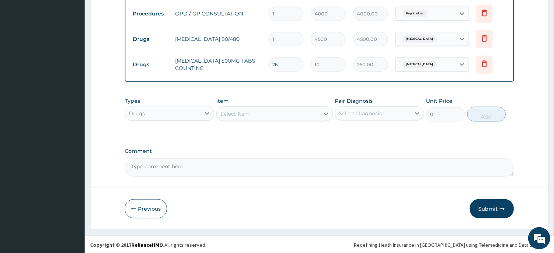
type input "26"
click at [274, 106] on div "Select Item" at bounding box center [274, 113] width 117 height 15
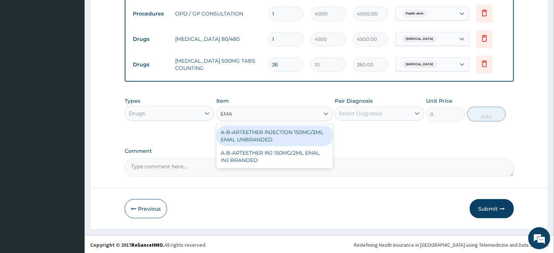
type input "EMAL"
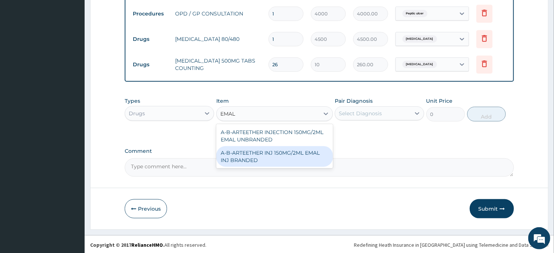
click at [284, 153] on div "A-B-ARTEETHER INJ 150MG/2ML EMAL INJ BRANDED" at bounding box center [274, 156] width 117 height 21
type input "2000"
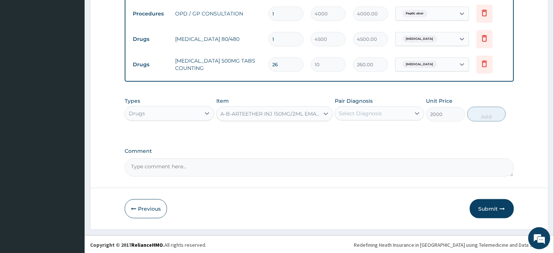
click at [388, 113] on div "Select Diagnosis" at bounding box center [372, 113] width 75 height 12
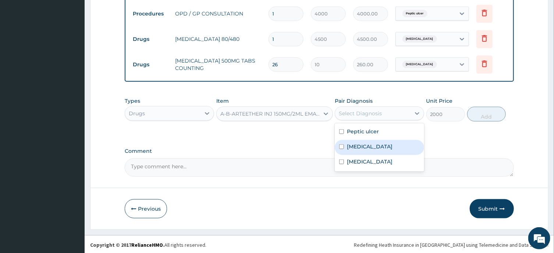
click at [359, 143] on label "Malaria" at bounding box center [370, 146] width 46 height 7
checkbox input "true"
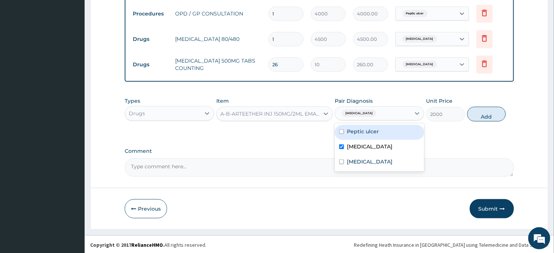
click at [368, 137] on div "Peptic ulcer" at bounding box center [379, 132] width 89 height 15
checkbox input "true"
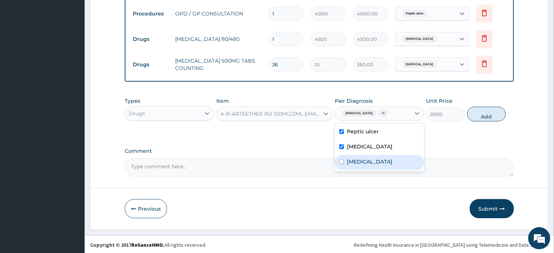
click at [371, 159] on div "Sepsis" at bounding box center [379, 162] width 89 height 15
checkbox input "true"
click at [483, 114] on button "Add" at bounding box center [486, 114] width 39 height 15
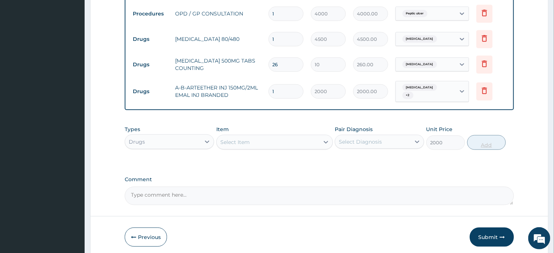
type input "0"
click at [284, 89] on input "1" at bounding box center [285, 91] width 35 height 14
type input "0.00"
type input "3"
type input "6000.00"
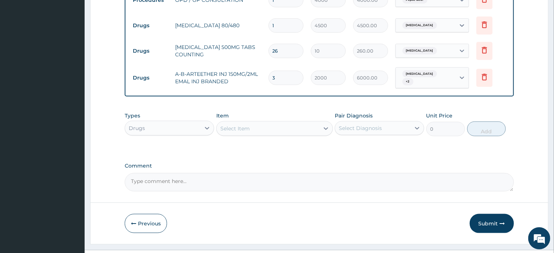
scroll to position [398, 0]
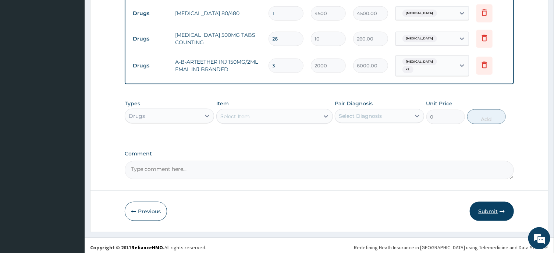
type input "3"
click at [489, 206] on button "Submit" at bounding box center [491, 210] width 44 height 19
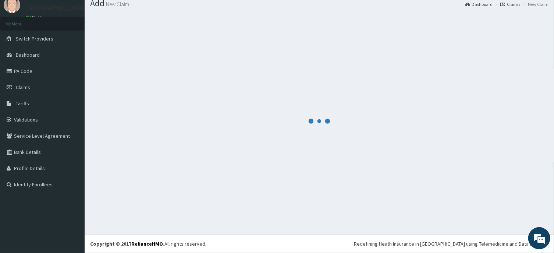
scroll to position [25, 0]
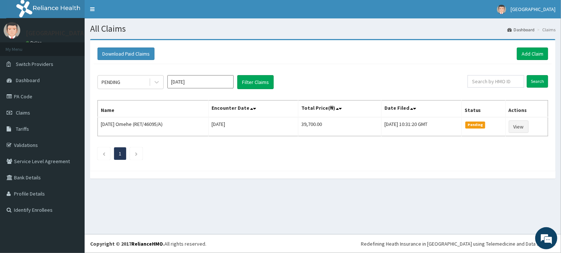
click at [223, 84] on input "[DATE]" at bounding box center [200, 81] width 66 height 13
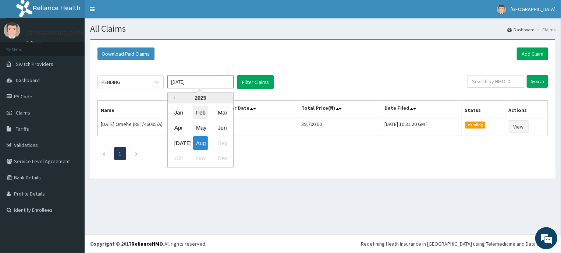
click at [204, 112] on div "Feb" at bounding box center [200, 113] width 15 height 14
type input "Feb 2025"
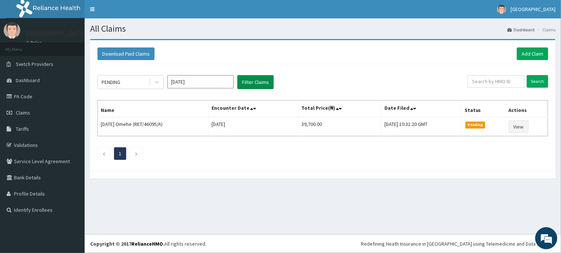
click at [265, 77] on button "Filter Claims" at bounding box center [255, 82] width 36 height 14
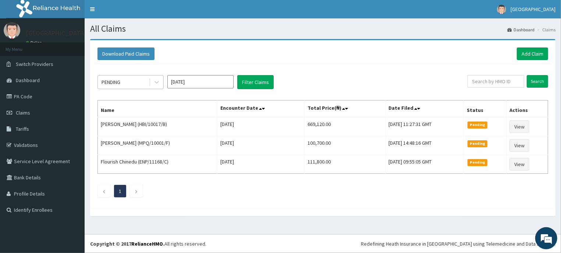
click at [133, 85] on div "PENDING" at bounding box center [123, 82] width 51 height 12
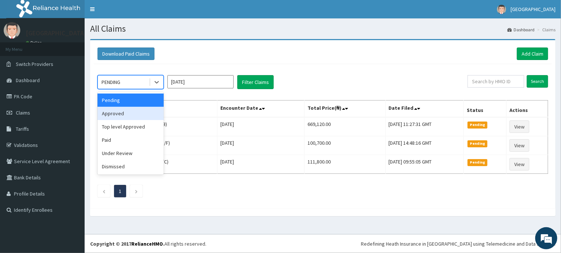
click at [120, 112] on div "Approved" at bounding box center [130, 113] width 66 height 13
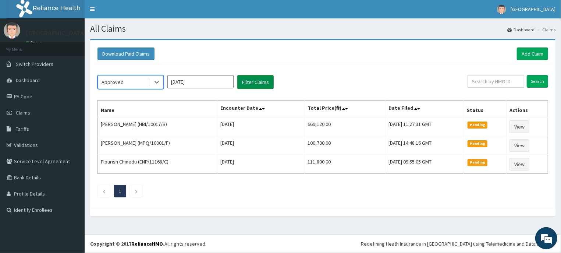
click at [263, 78] on button "Filter Claims" at bounding box center [255, 82] width 36 height 14
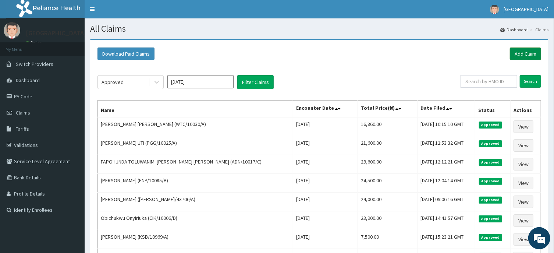
click at [525, 54] on link "Add Claim" at bounding box center [525, 53] width 31 height 13
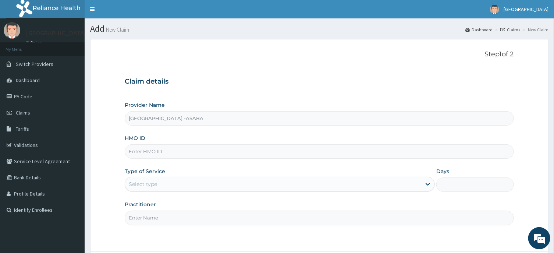
click at [238, 148] on input "HMO ID" at bounding box center [319, 151] width 389 height 14
type input "KSB/11263/A"
click at [240, 186] on div "Select type" at bounding box center [273, 184] width 296 height 12
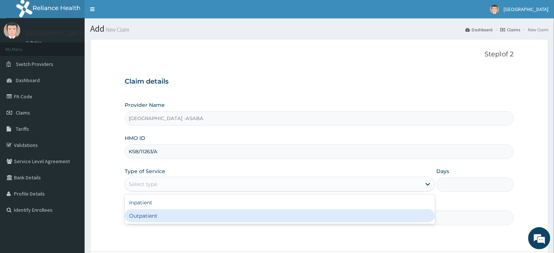
click at [239, 213] on div "Outpatient" at bounding box center [280, 215] width 310 height 13
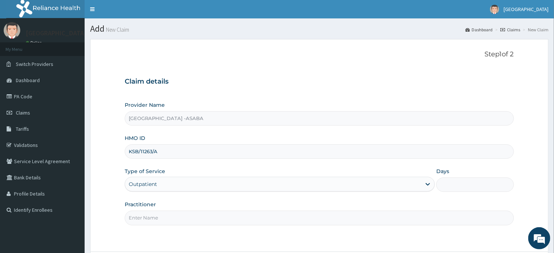
type input "1"
click at [316, 222] on input "Practitioner" at bounding box center [319, 217] width 389 height 14
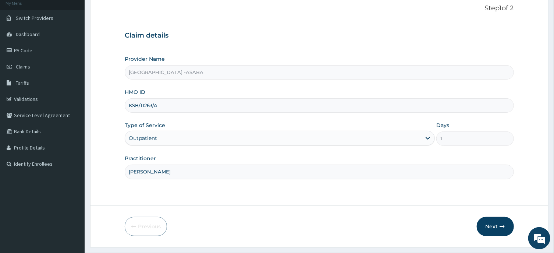
scroll to position [64, 0]
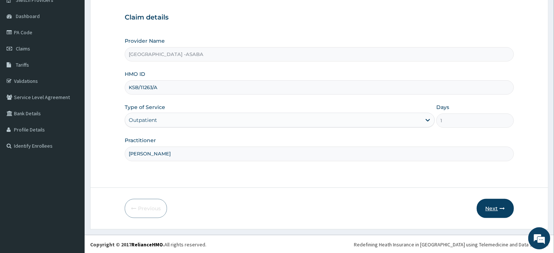
type input "DR NJOKU"
click at [492, 205] on button "Next" at bounding box center [494, 208] width 37 height 19
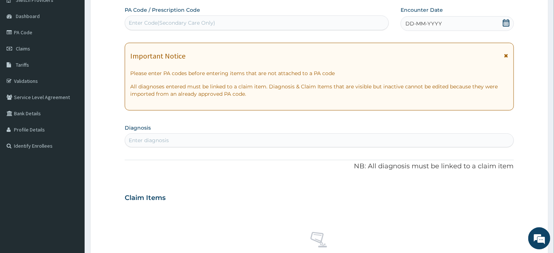
click at [280, 20] on div "Enter Code(Secondary Care Only)" at bounding box center [256, 23] width 263 height 12
type input "A"
type input "PA/4851BC"
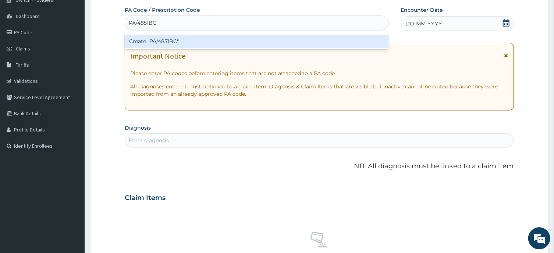
click at [280, 40] on div "Create "PA/4851BC"" at bounding box center [257, 41] width 264 height 13
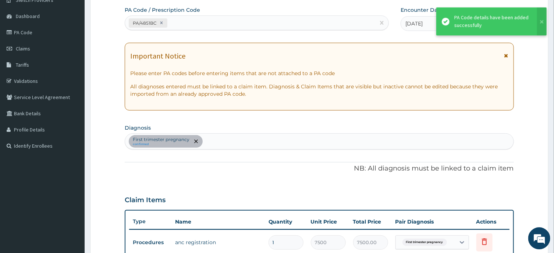
scroll to position [242, 0]
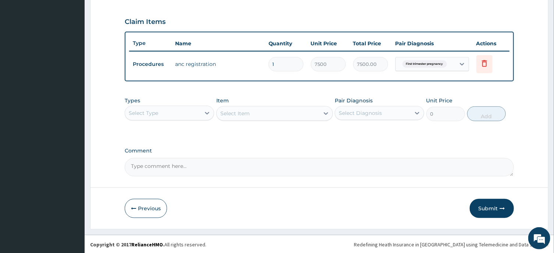
click at [178, 113] on div "Select Type" at bounding box center [162, 113] width 75 height 12
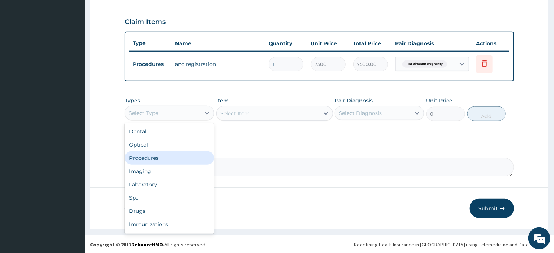
click at [151, 154] on div "Procedures" at bounding box center [169, 157] width 89 height 13
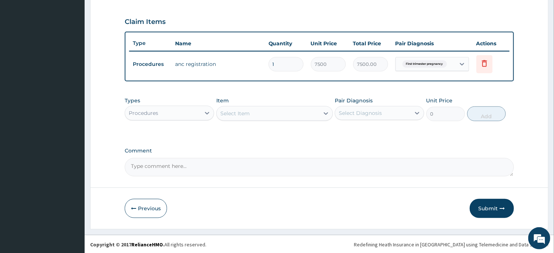
click at [281, 116] on div "Select Item" at bounding box center [268, 113] width 103 height 12
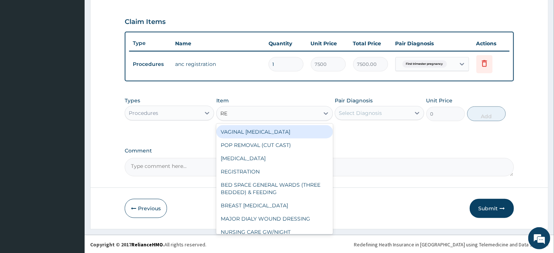
type input "REG"
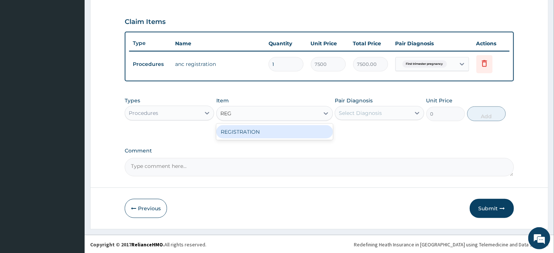
click at [290, 133] on div "REGISTRATION" at bounding box center [274, 131] width 117 height 13
type input "2500"
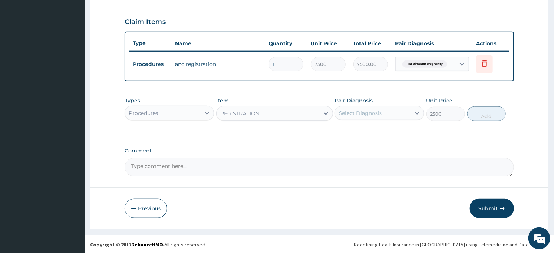
click at [374, 113] on div "Select Diagnosis" at bounding box center [360, 112] width 43 height 7
click at [360, 135] on div "First trimester pregnancy" at bounding box center [379, 131] width 89 height 15
checkbox input "true"
click at [482, 114] on button "Add" at bounding box center [486, 113] width 39 height 15
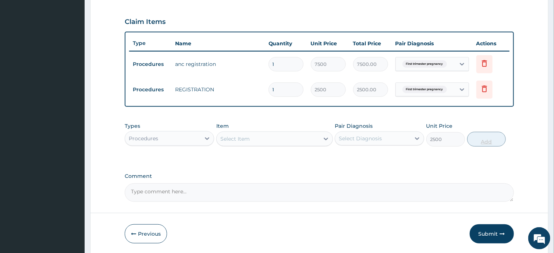
type input "0"
click at [274, 136] on div "Select Item" at bounding box center [268, 139] width 103 height 12
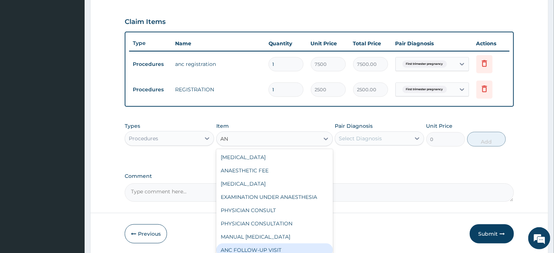
type input "A"
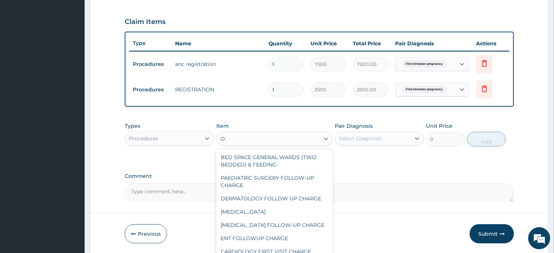
type input "OPD"
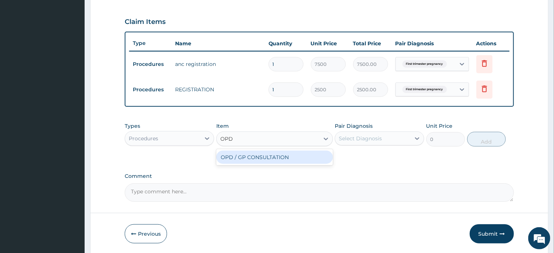
click at [281, 158] on div "OPD / GP CONSULTATION" at bounding box center [274, 156] width 117 height 13
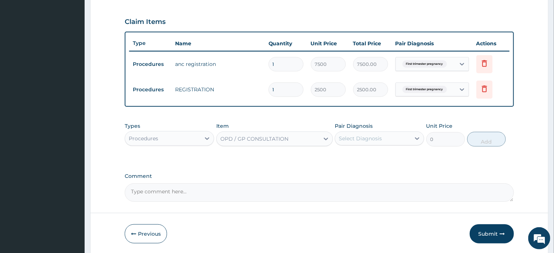
type input "4000"
click at [369, 138] on div "Select Diagnosis" at bounding box center [360, 138] width 43 height 7
click at [363, 155] on label "First trimester pregnancy" at bounding box center [381, 156] width 69 height 7
checkbox input "true"
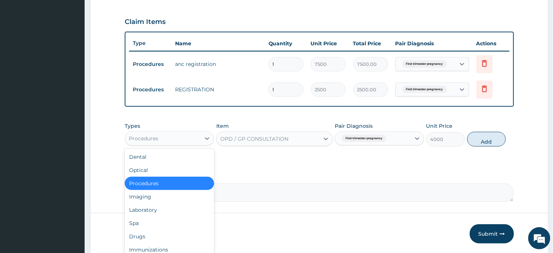
click at [191, 139] on div "Procedures" at bounding box center [162, 138] width 75 height 12
click at [152, 234] on div "Drugs" at bounding box center [169, 235] width 89 height 13
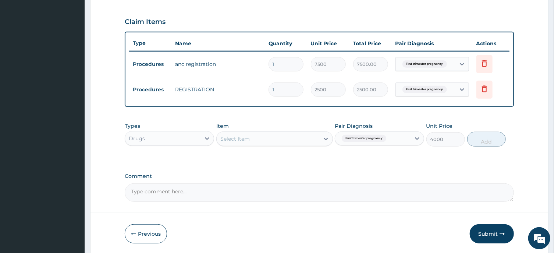
type input "0"
click at [281, 136] on div "Select Item" at bounding box center [274, 138] width 117 height 15
click at [276, 136] on div "Select Item" at bounding box center [274, 138] width 117 height 15
click at [272, 136] on div "Select Item" at bounding box center [268, 139] width 103 height 12
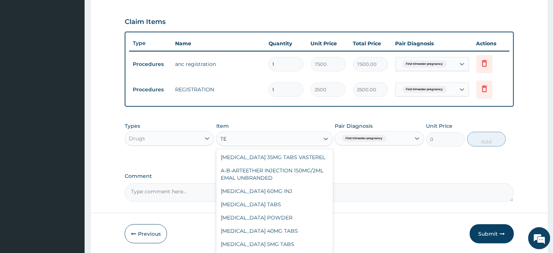
type input "TE"
